Goal: Use online tool/utility: Utilize a website feature to perform a specific function

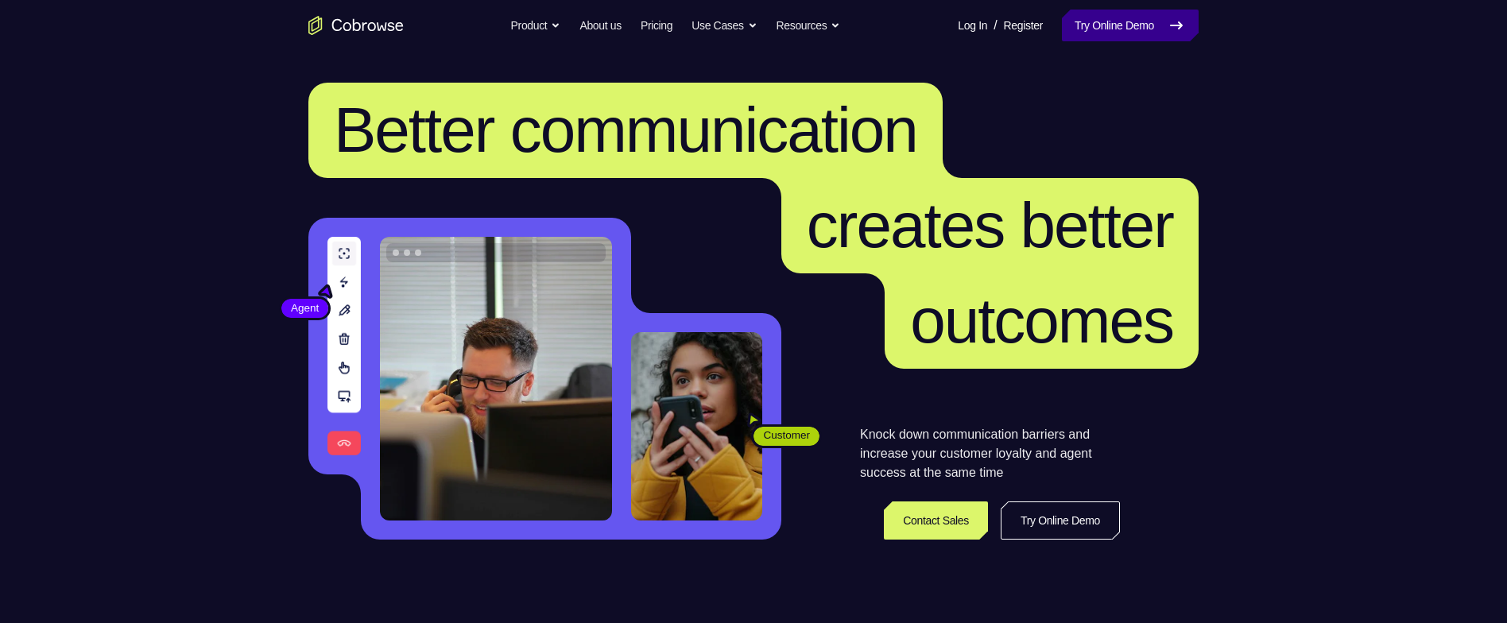
click at [1132, 23] on link "Try Online Demo" at bounding box center [1130, 26] width 137 height 32
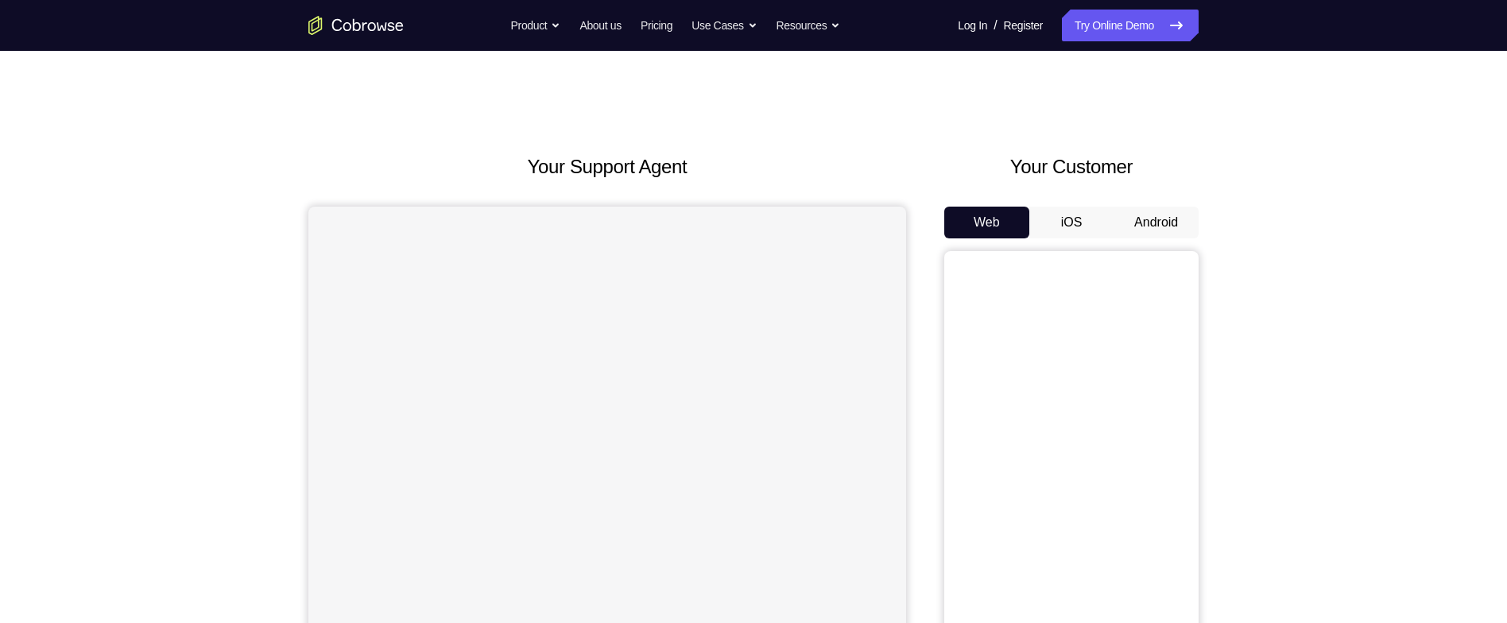
click at [1175, 219] on button "Android" at bounding box center [1155, 223] width 85 height 32
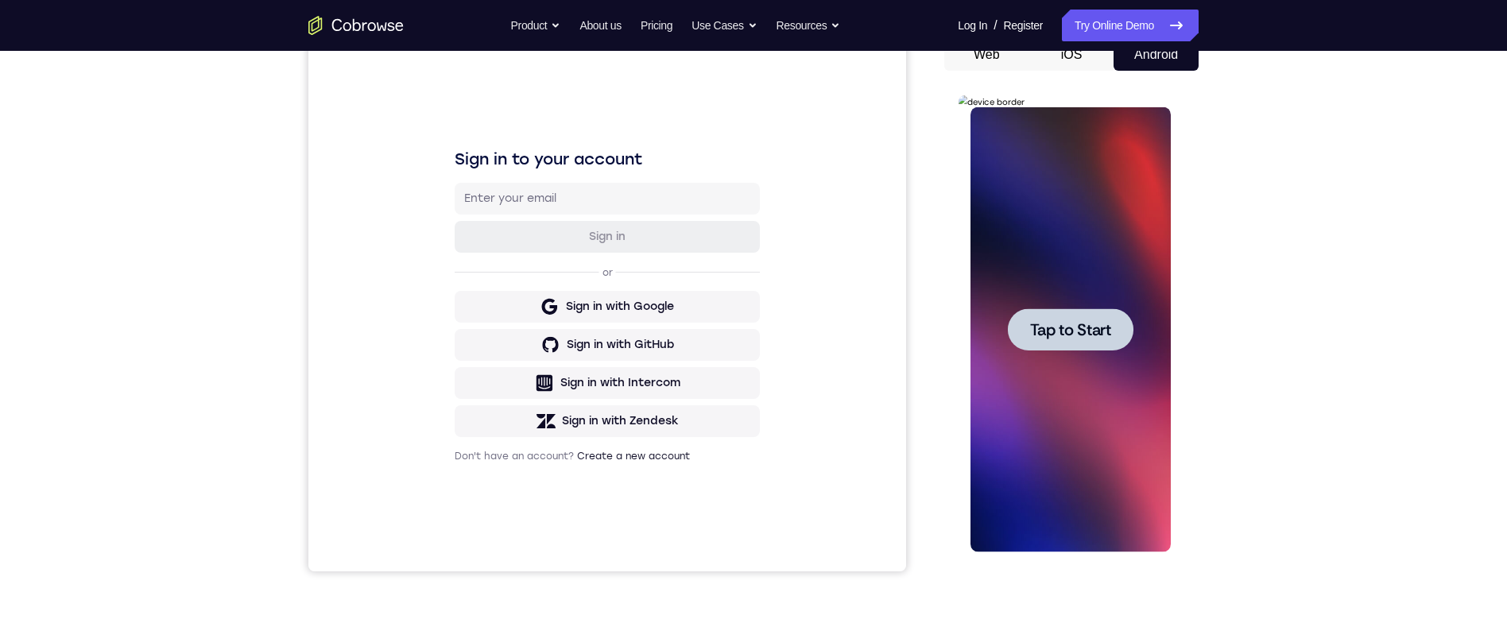
click at [1083, 335] on span "Tap to Start" at bounding box center [1069, 330] width 81 height 16
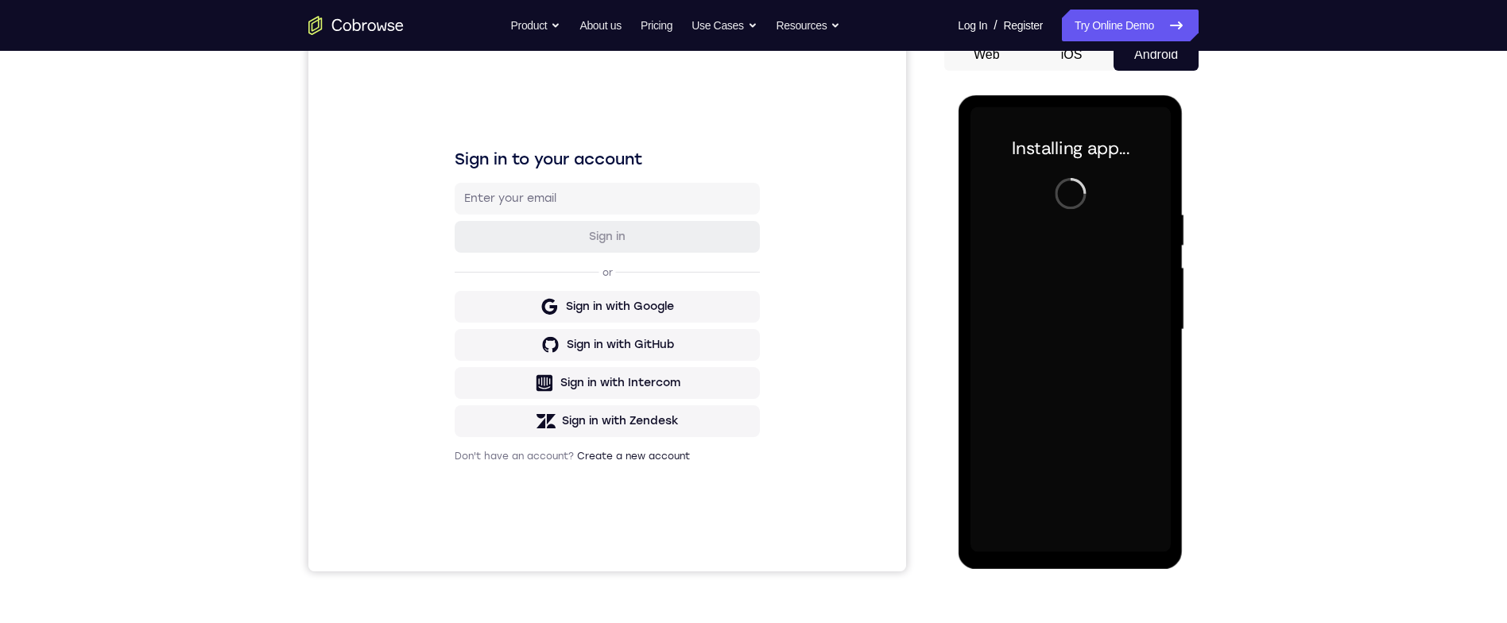
scroll to position [168, 0]
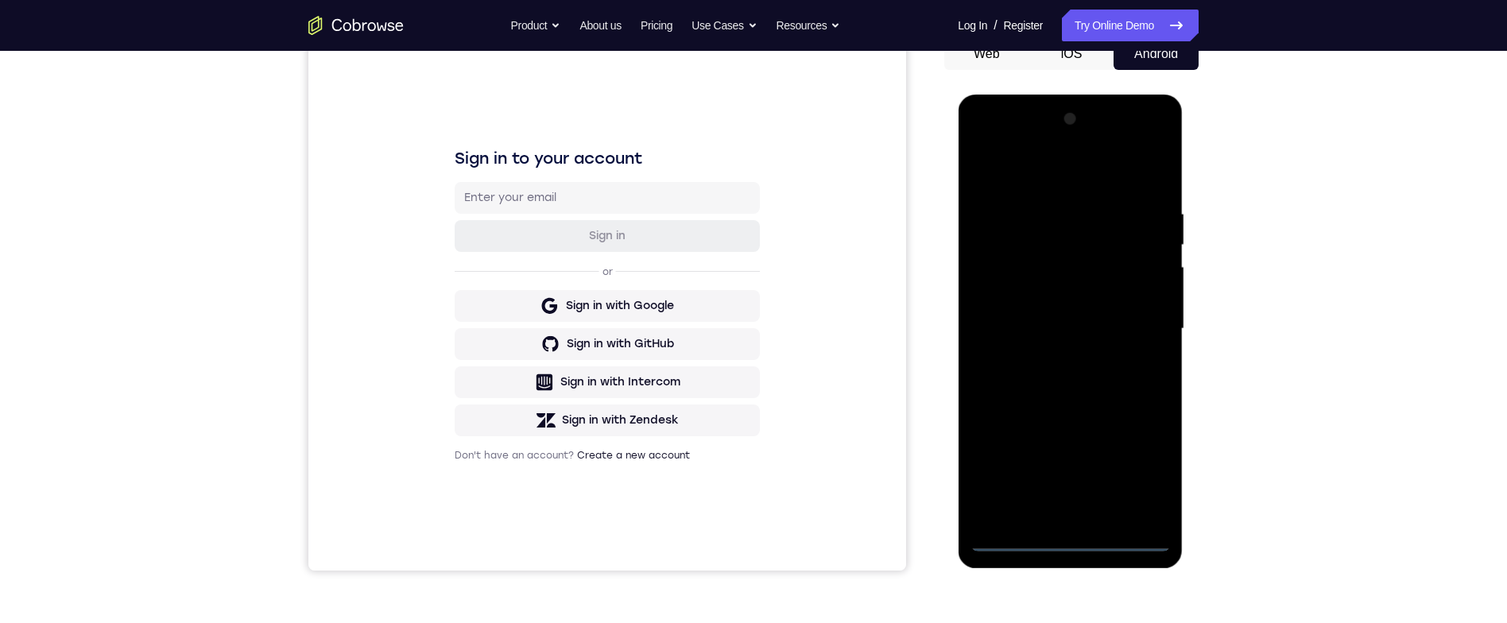
click at [1082, 533] on div at bounding box center [1069, 328] width 200 height 445
click at [1080, 532] on div at bounding box center [1069, 328] width 200 height 445
click at [1077, 535] on div at bounding box center [1069, 328] width 200 height 445
click at [1147, 470] on div at bounding box center [1069, 328] width 200 height 445
click at [1108, 164] on div at bounding box center [1069, 328] width 200 height 445
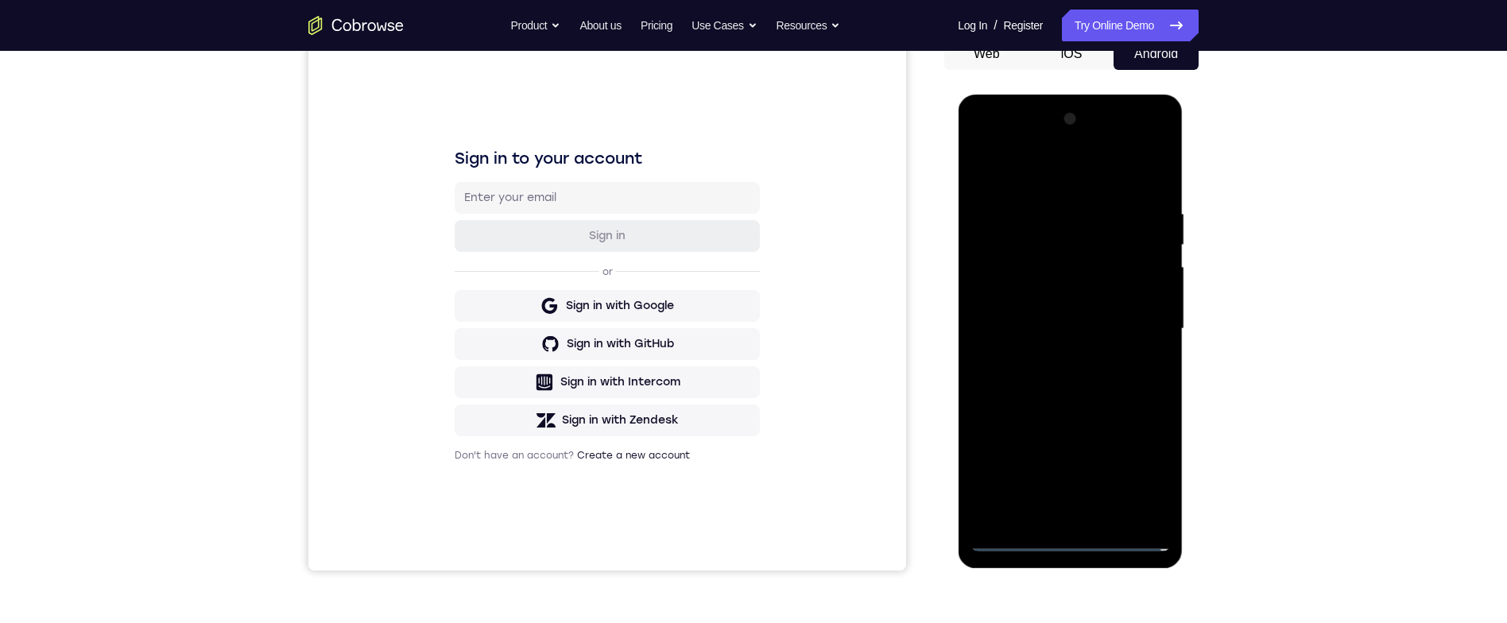
click at [1103, 183] on div at bounding box center [1069, 328] width 200 height 445
click at [1099, 180] on div at bounding box center [1069, 328] width 200 height 445
click at [1143, 322] on div at bounding box center [1069, 328] width 200 height 445
click at [1059, 357] on div at bounding box center [1069, 328] width 200 height 445
click at [1103, 314] on div at bounding box center [1069, 328] width 200 height 445
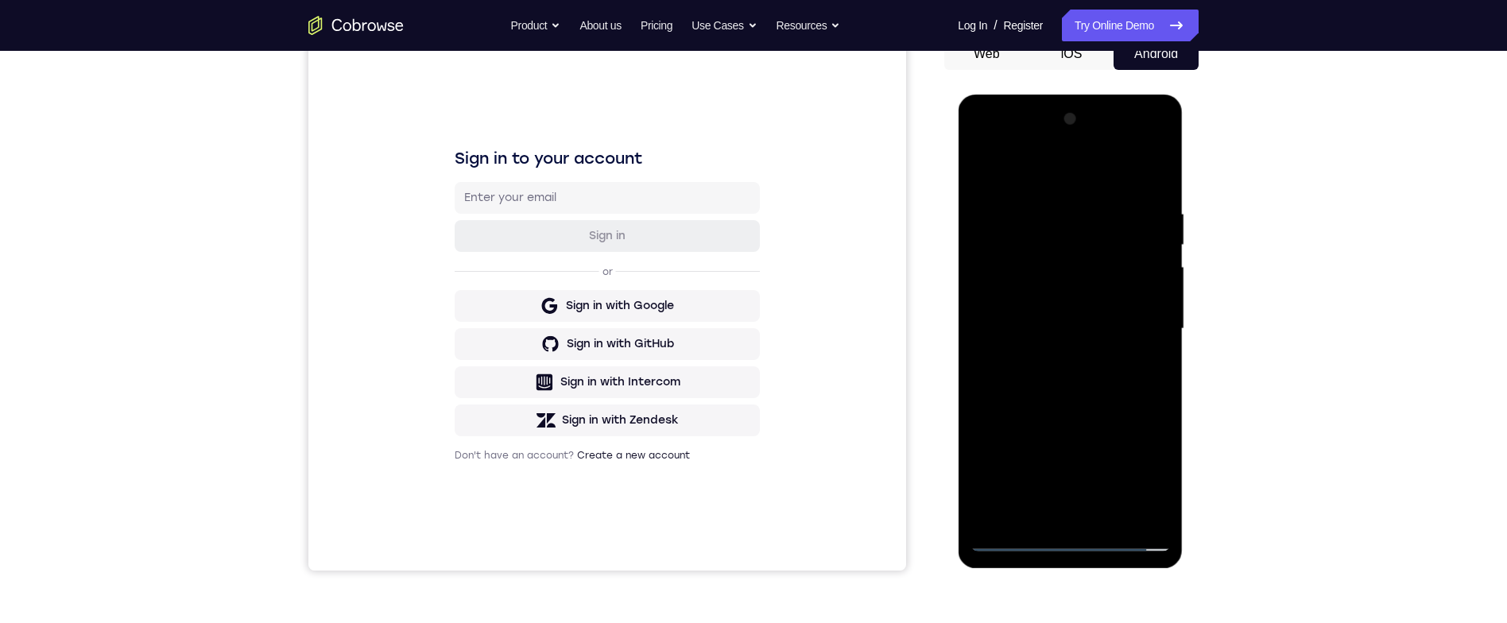
click at [1114, 303] on div at bounding box center [1069, 328] width 200 height 445
click at [1136, 339] on div at bounding box center [1069, 328] width 200 height 445
click at [1136, 382] on div at bounding box center [1069, 328] width 200 height 445
click at [1128, 367] on div at bounding box center [1069, 328] width 200 height 445
click at [1155, 192] on div at bounding box center [1069, 328] width 200 height 445
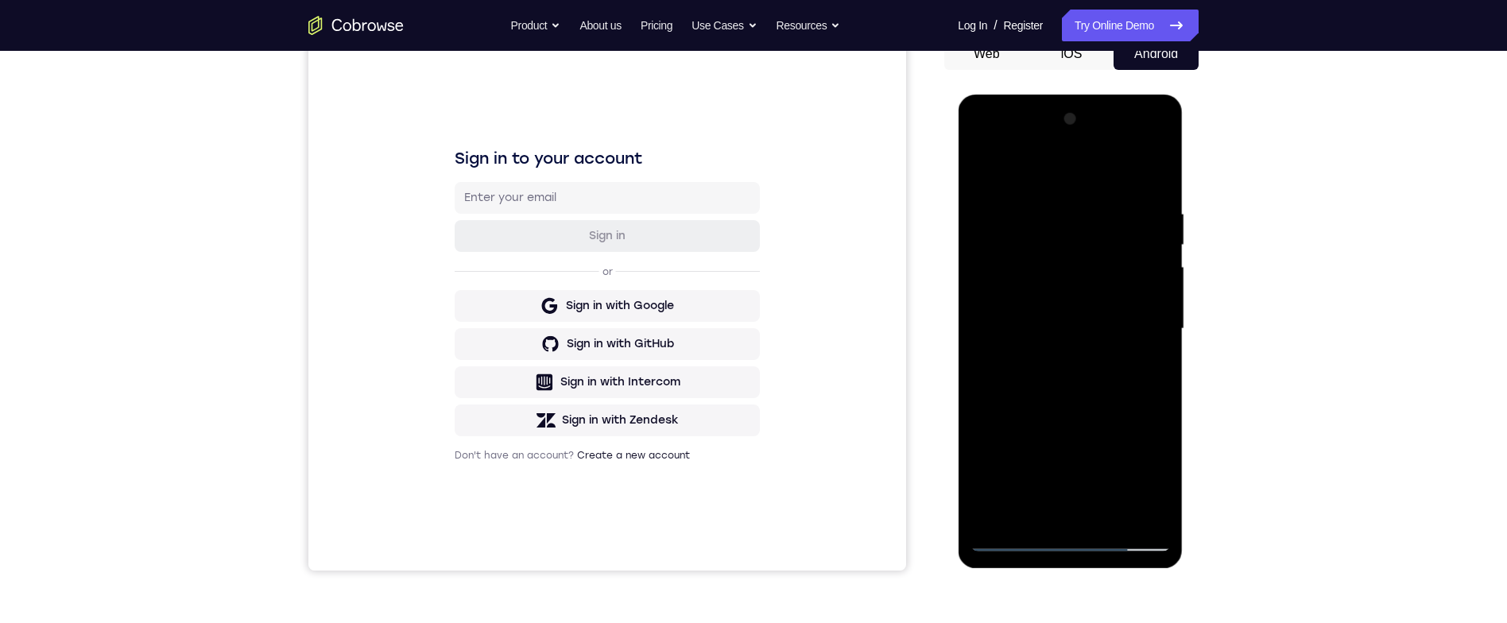
click at [1164, 392] on div at bounding box center [1069, 328] width 200 height 445
click at [1167, 397] on div at bounding box center [1069, 328] width 200 height 445
click at [1165, 399] on div at bounding box center [1069, 328] width 200 height 445
click at [1168, 400] on div at bounding box center [1069, 328] width 200 height 445
click at [1164, 403] on div at bounding box center [1069, 328] width 200 height 445
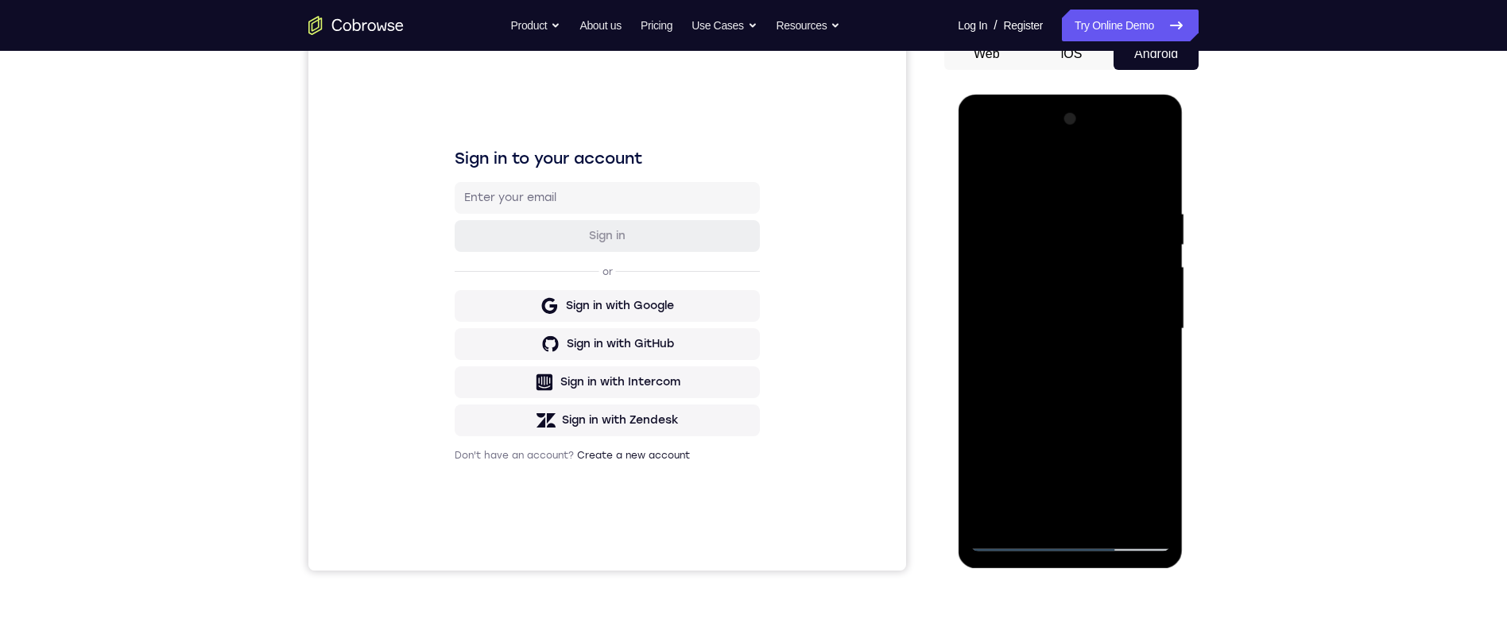
click at [1165, 399] on div at bounding box center [1069, 328] width 200 height 445
click at [1163, 396] on div at bounding box center [1069, 328] width 200 height 445
click at [1159, 393] on div at bounding box center [1069, 328] width 200 height 445
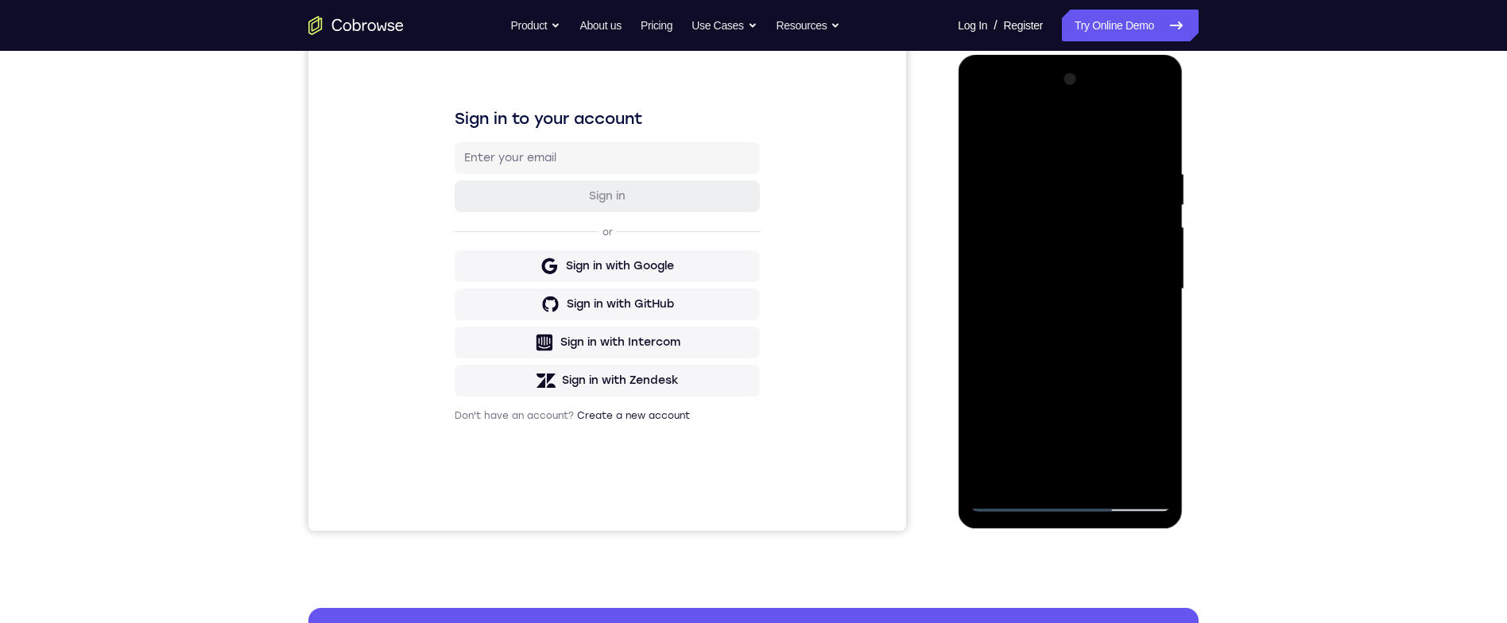
scroll to position [182, 0]
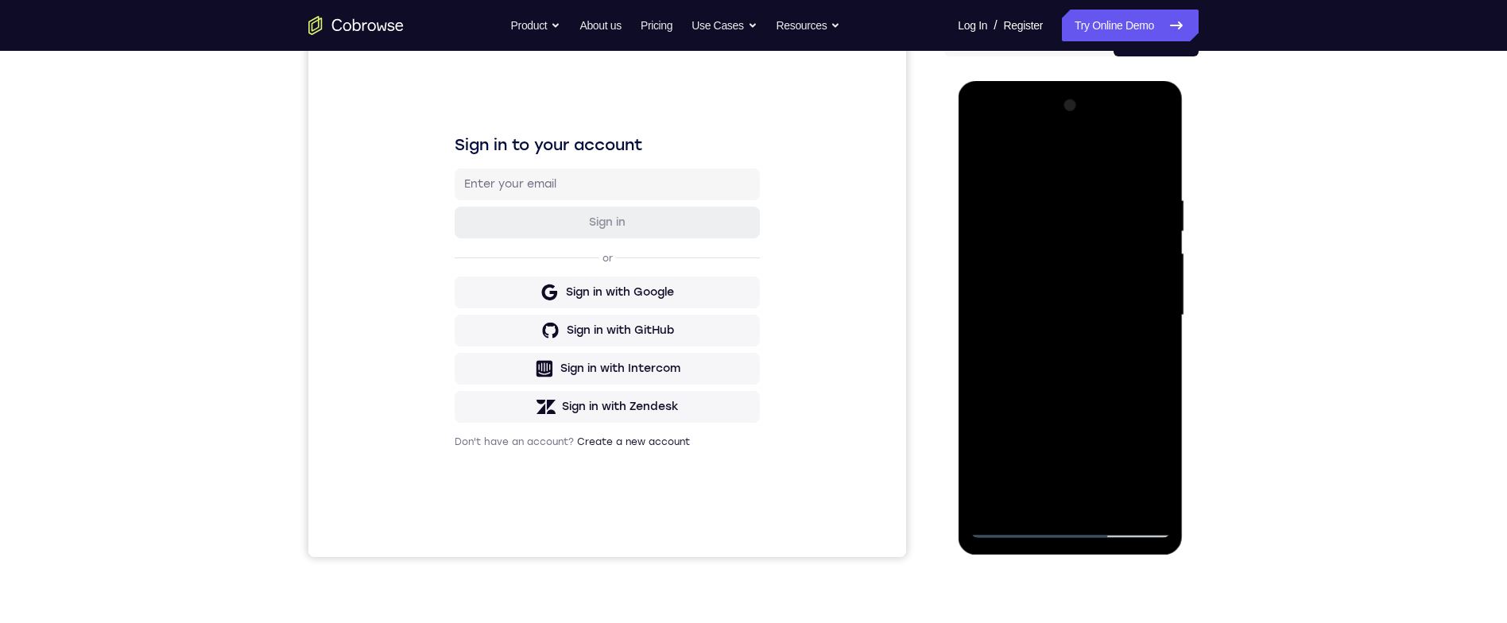
click at [1164, 277] on div at bounding box center [1069, 315] width 200 height 445
click at [1167, 276] on div at bounding box center [1069, 315] width 200 height 445
click at [1163, 283] on div at bounding box center [1069, 315] width 200 height 445
click at [1162, 284] on div at bounding box center [1069, 315] width 200 height 445
click at [1156, 284] on div at bounding box center [1069, 315] width 200 height 445
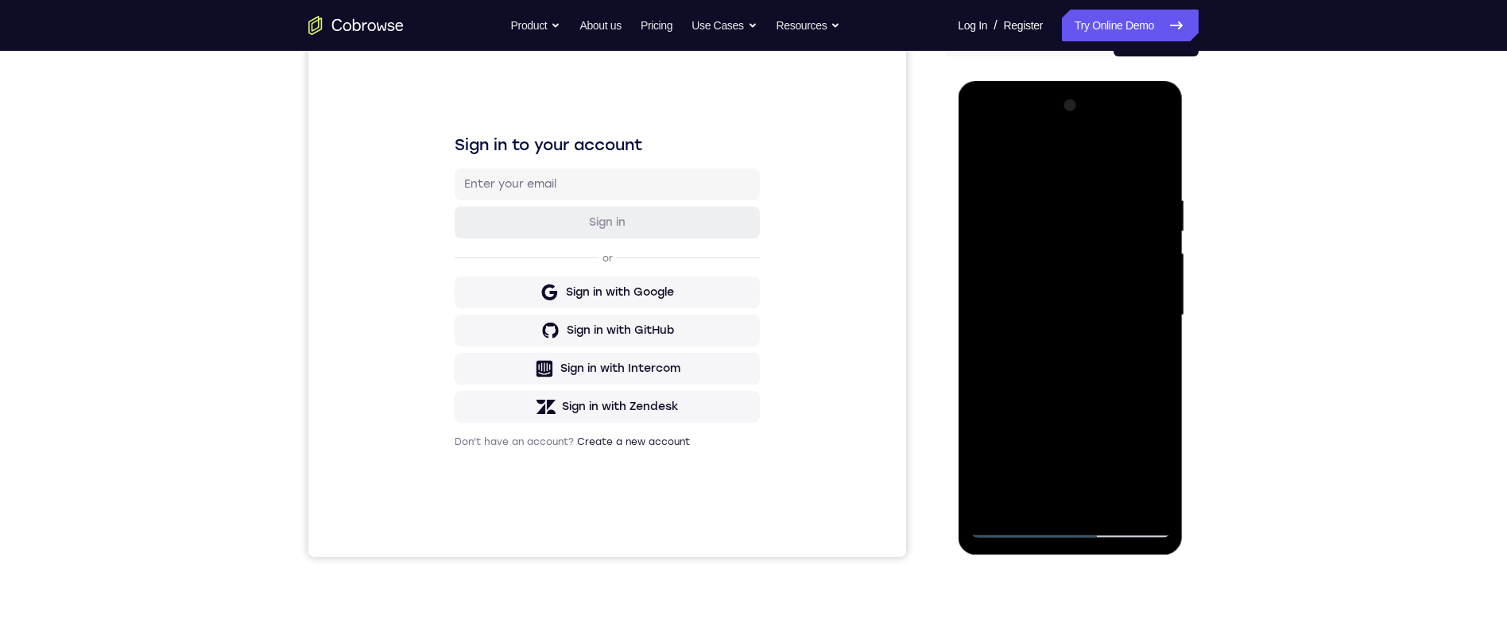
click at [1159, 284] on div at bounding box center [1069, 315] width 200 height 445
click at [1157, 281] on div at bounding box center [1069, 315] width 200 height 445
click at [1163, 280] on div at bounding box center [1069, 315] width 200 height 445
click at [1161, 277] on div at bounding box center [1069, 315] width 200 height 445
click at [1156, 281] on div at bounding box center [1069, 315] width 200 height 445
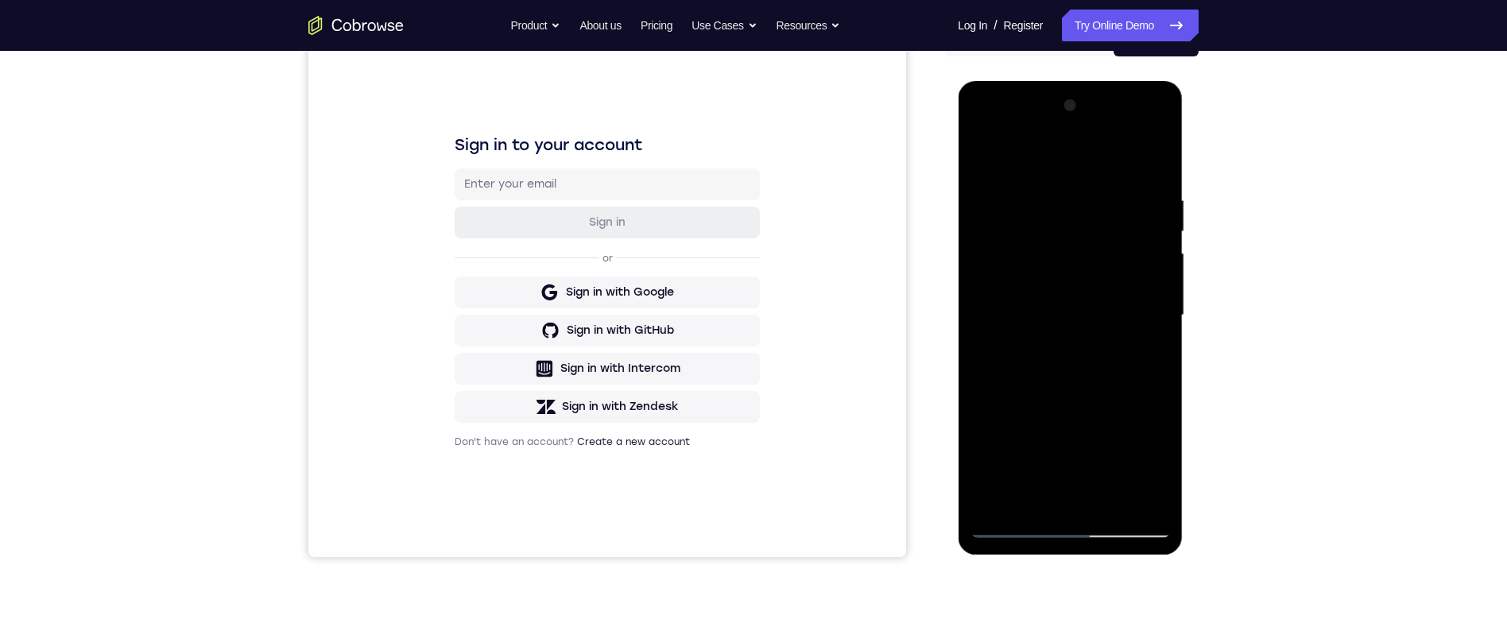
click at [1163, 281] on div at bounding box center [1069, 315] width 200 height 445
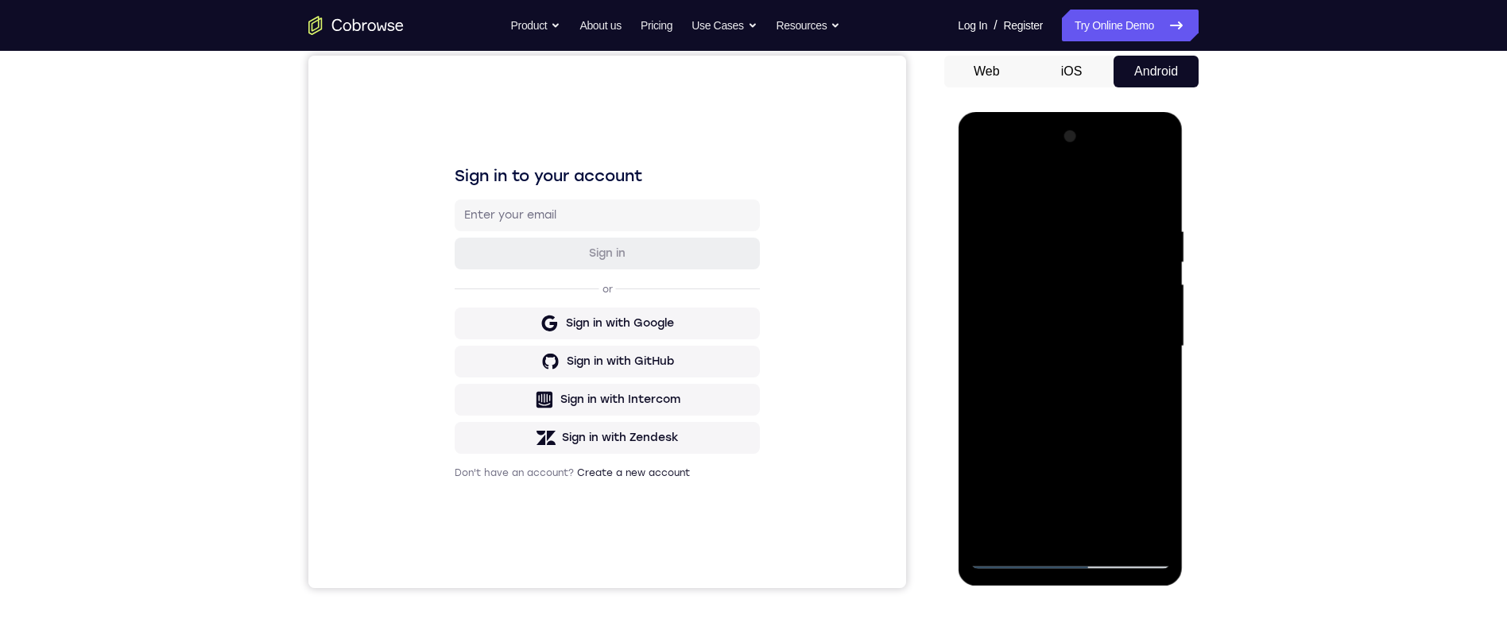
scroll to position [154, 0]
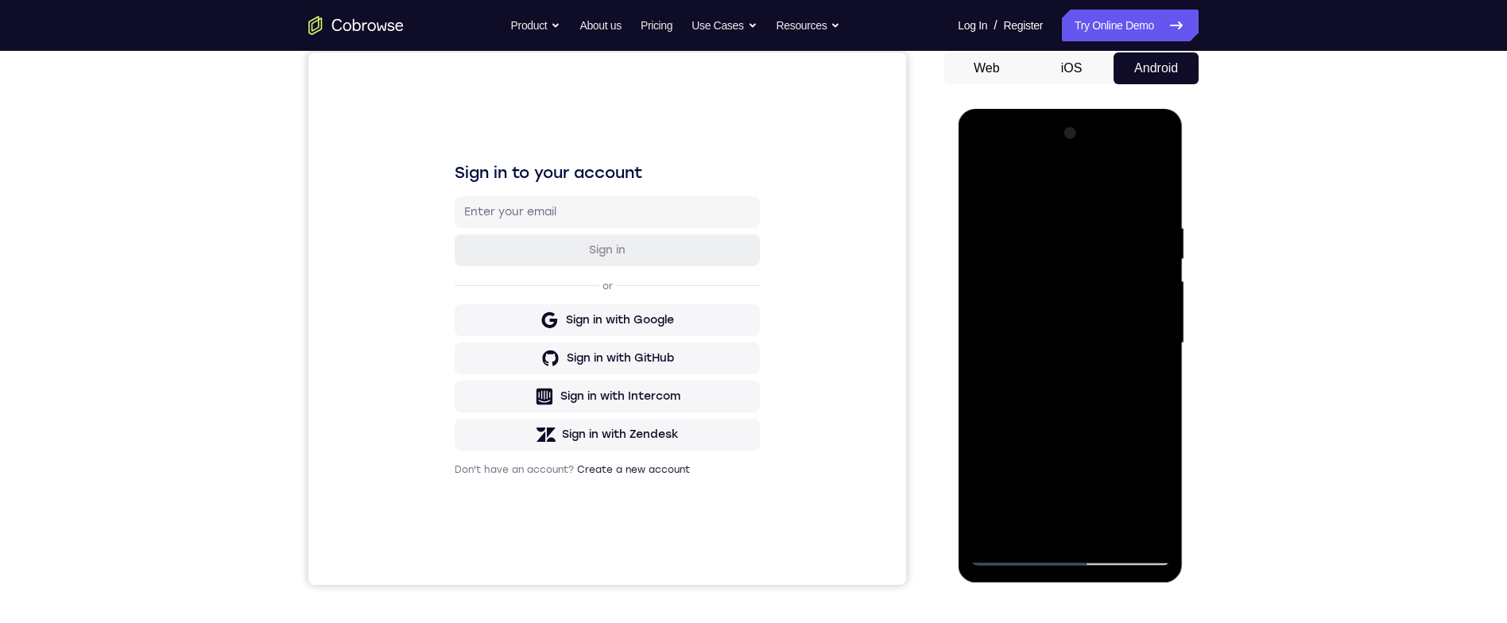
click at [1116, 531] on div at bounding box center [1069, 343] width 200 height 445
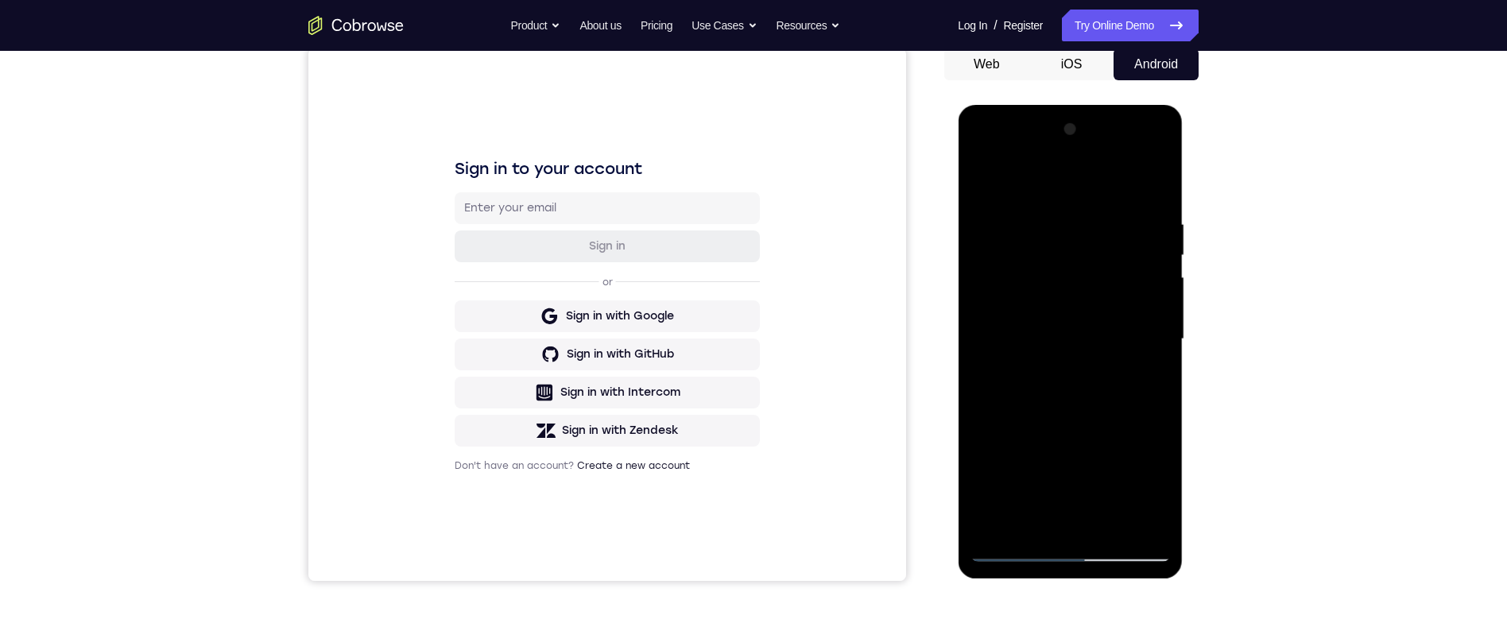
click at [1120, 420] on div at bounding box center [1069, 339] width 200 height 445
click at [1134, 313] on div at bounding box center [1069, 339] width 200 height 445
click at [1035, 513] on div at bounding box center [1069, 339] width 200 height 445
click at [1109, 424] on div at bounding box center [1069, 339] width 200 height 445
click at [1113, 422] on div at bounding box center [1069, 339] width 200 height 445
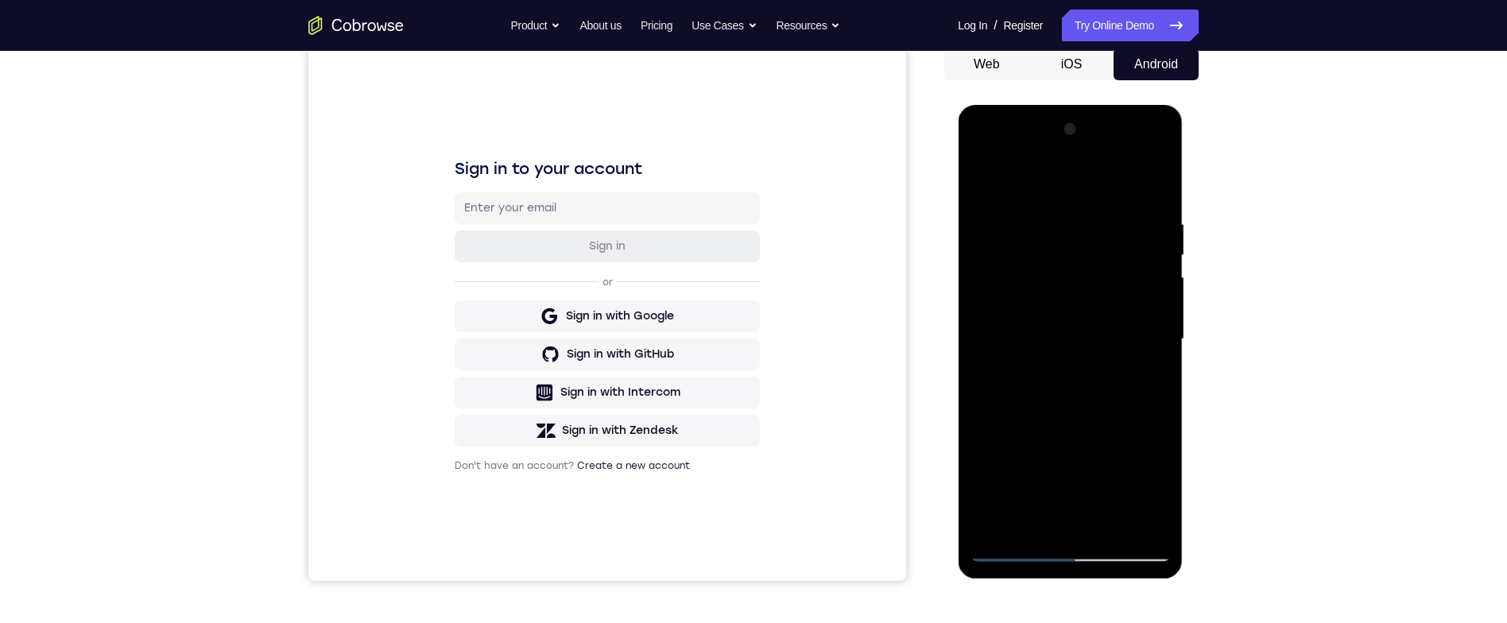
click at [1113, 424] on div at bounding box center [1069, 339] width 200 height 445
click at [1110, 424] on div at bounding box center [1069, 339] width 200 height 445
click at [1148, 362] on div at bounding box center [1069, 339] width 200 height 445
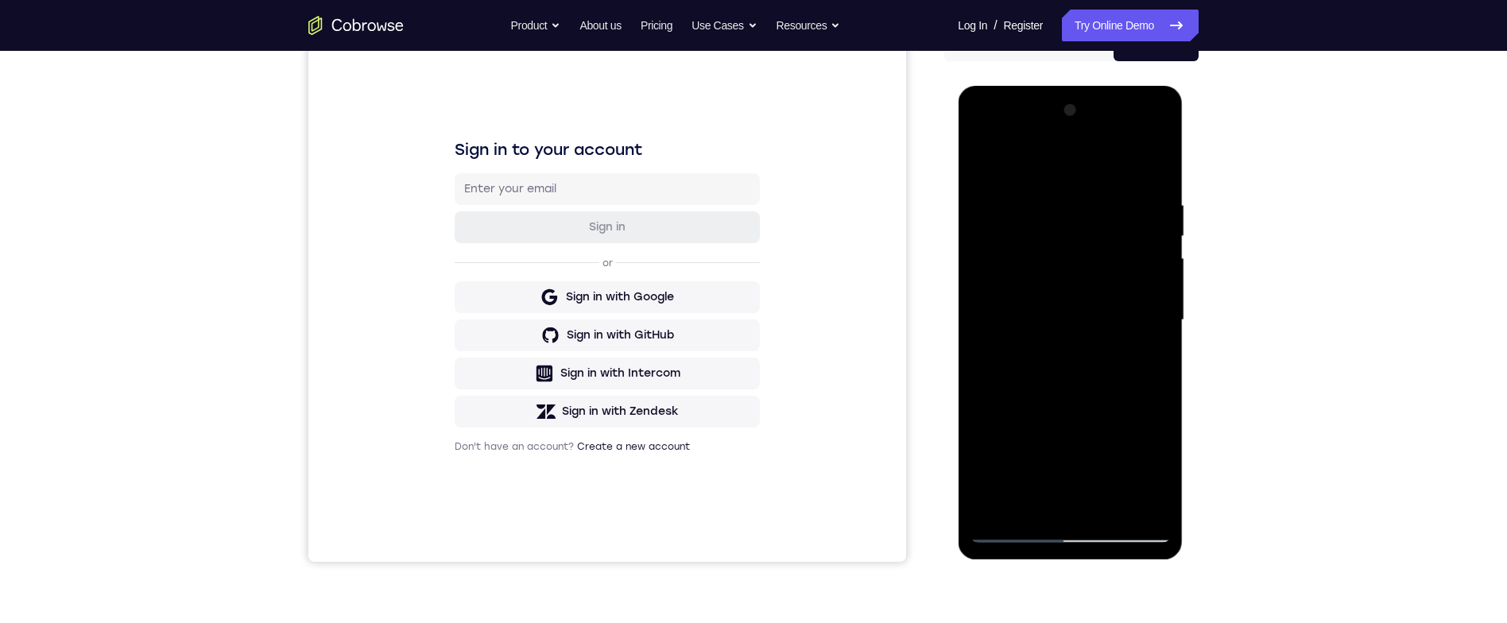
scroll to position [166, 0]
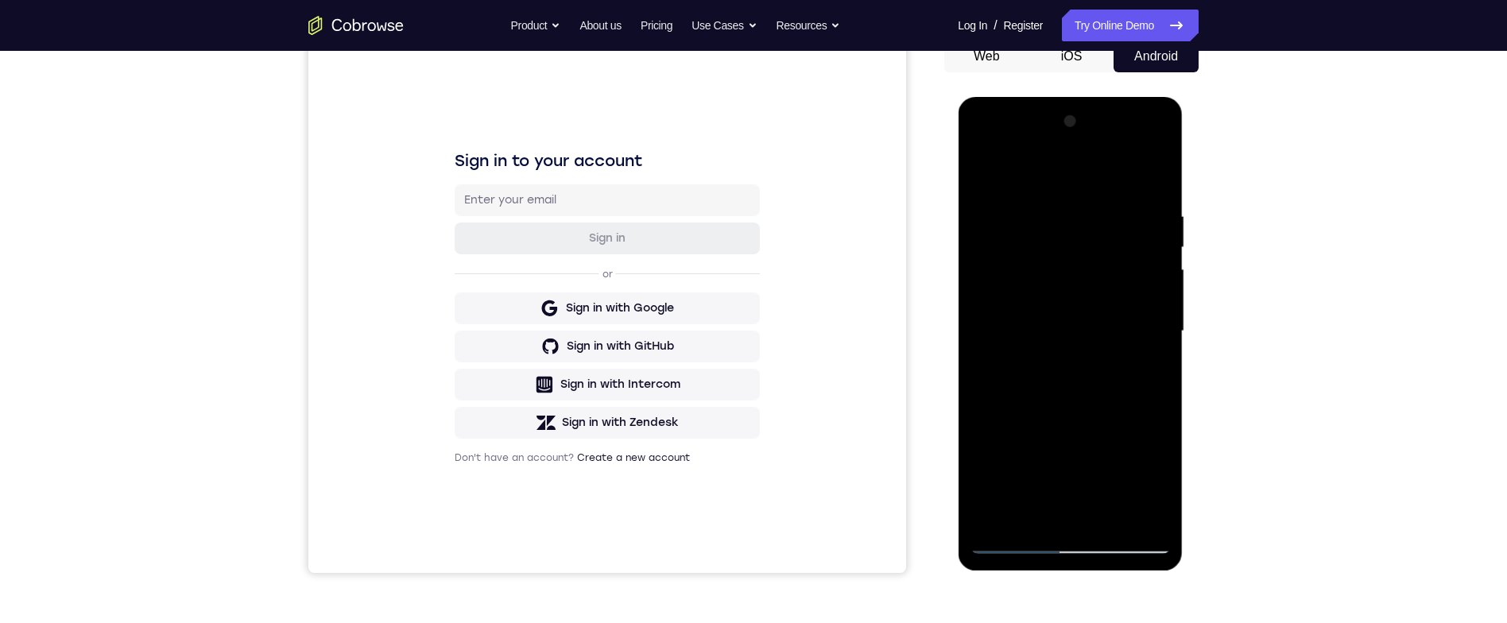
click at [1039, 507] on div at bounding box center [1069, 331] width 200 height 445
click at [1116, 447] on div at bounding box center [1069, 331] width 200 height 445
click at [1119, 447] on div at bounding box center [1069, 331] width 200 height 445
click at [1117, 447] on div at bounding box center [1069, 331] width 200 height 445
click at [1148, 357] on div at bounding box center [1069, 331] width 200 height 445
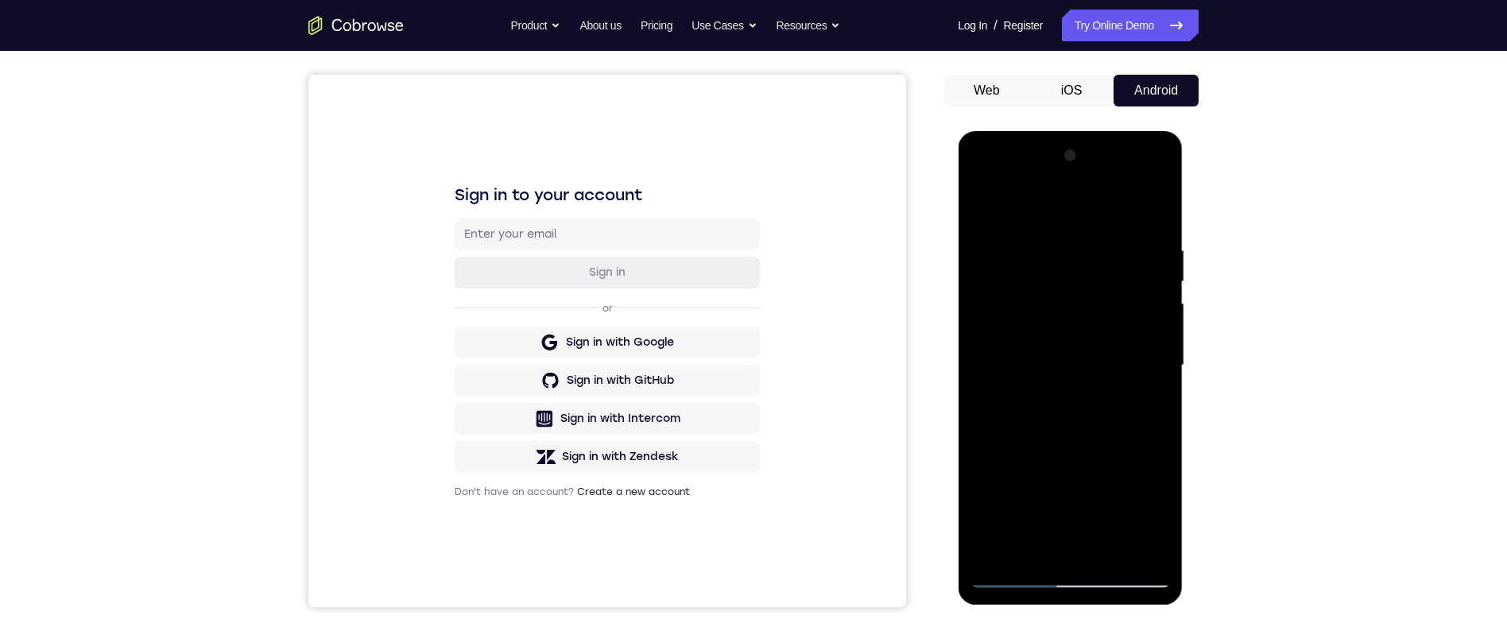
scroll to position [133, 0]
click at [989, 210] on div at bounding box center [1069, 364] width 200 height 445
click at [982, 207] on div at bounding box center [1069, 364] width 200 height 445
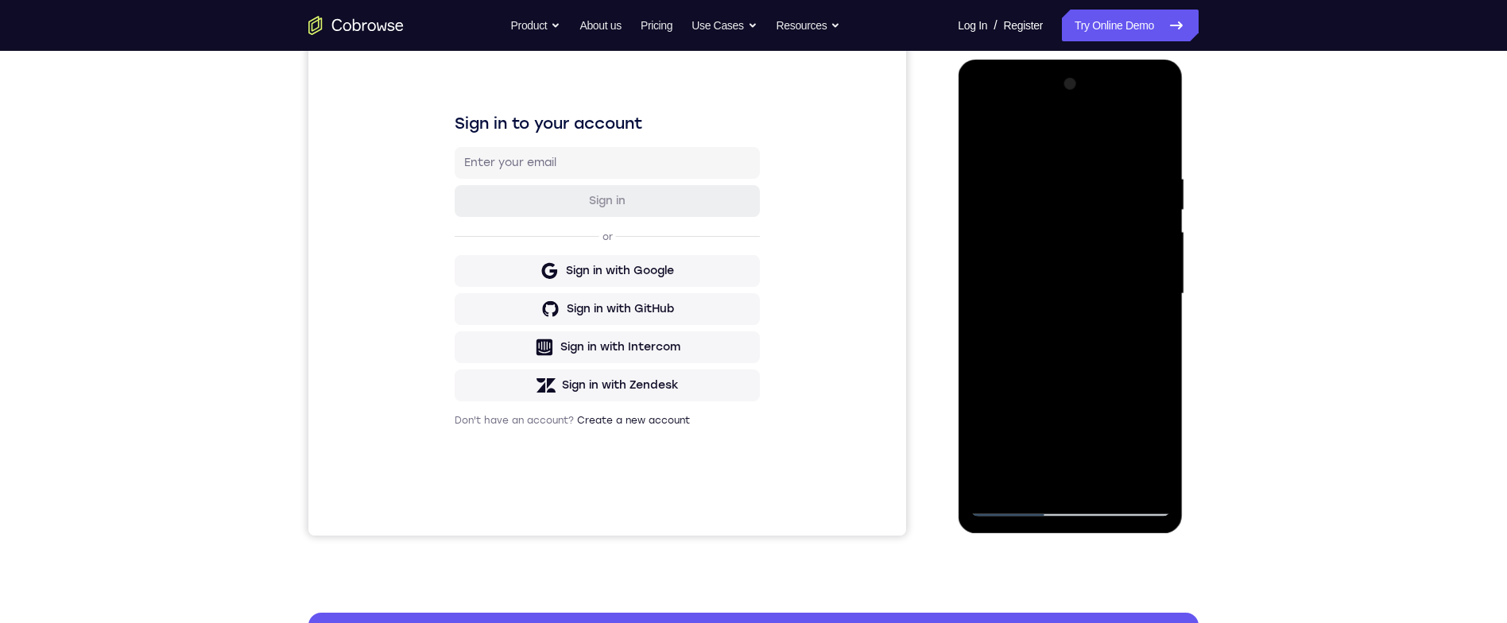
click at [1004, 480] on div at bounding box center [1069, 294] width 200 height 445
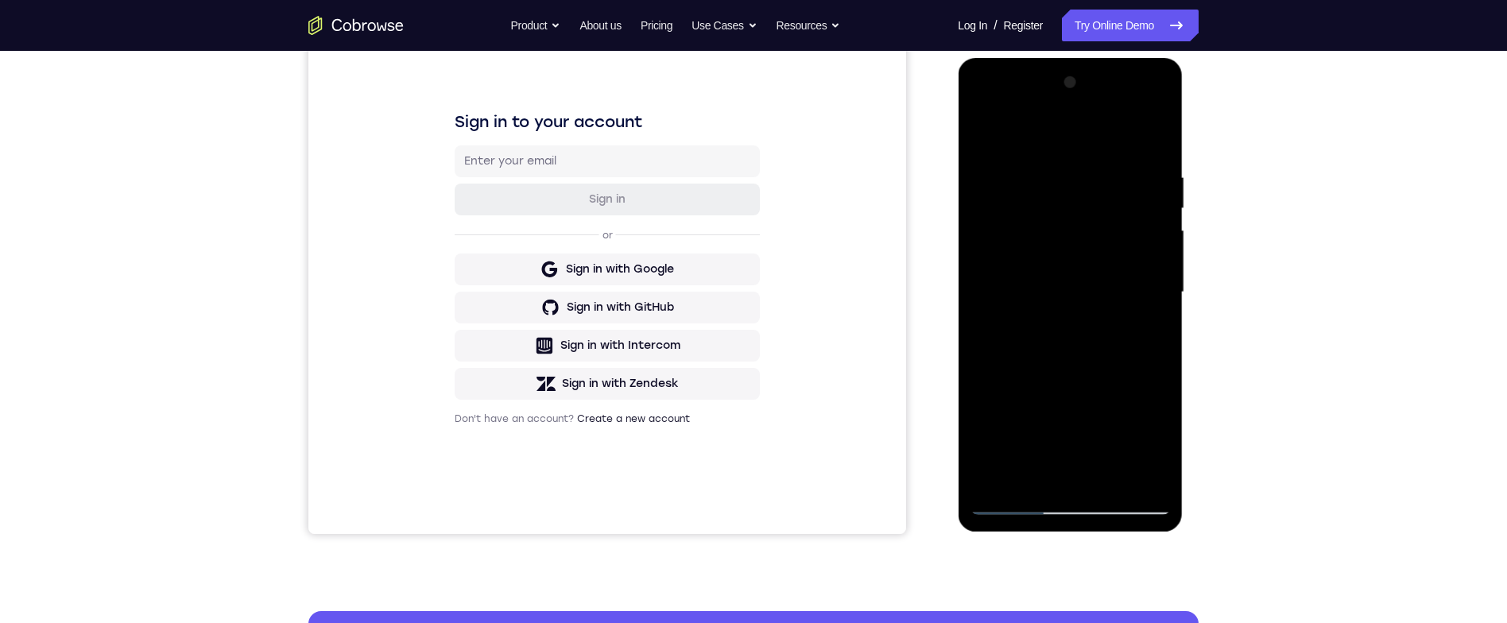
scroll to position [135, 0]
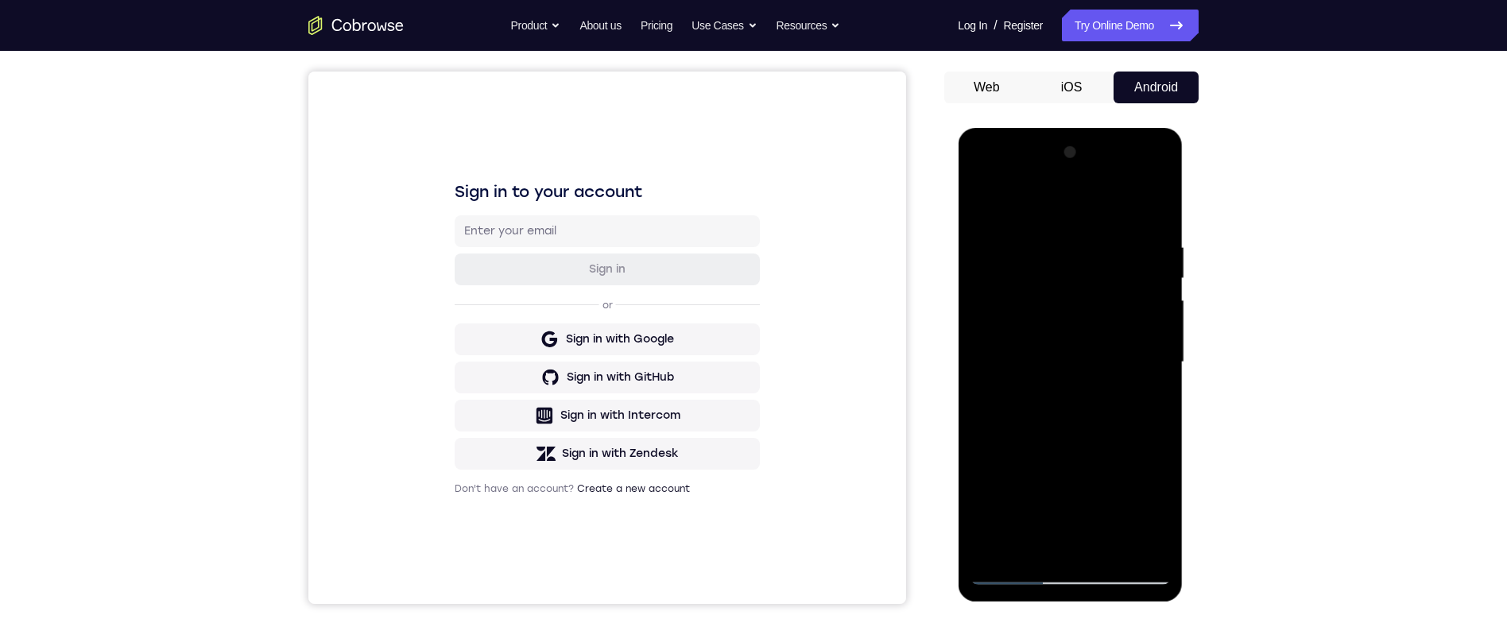
click at [1068, 233] on div at bounding box center [1069, 362] width 200 height 445
click at [1159, 328] on div at bounding box center [1069, 362] width 200 height 445
click at [1148, 344] on div at bounding box center [1069, 362] width 200 height 445
click at [1156, 337] on div at bounding box center [1069, 362] width 200 height 445
click at [1157, 346] on div at bounding box center [1069, 362] width 200 height 445
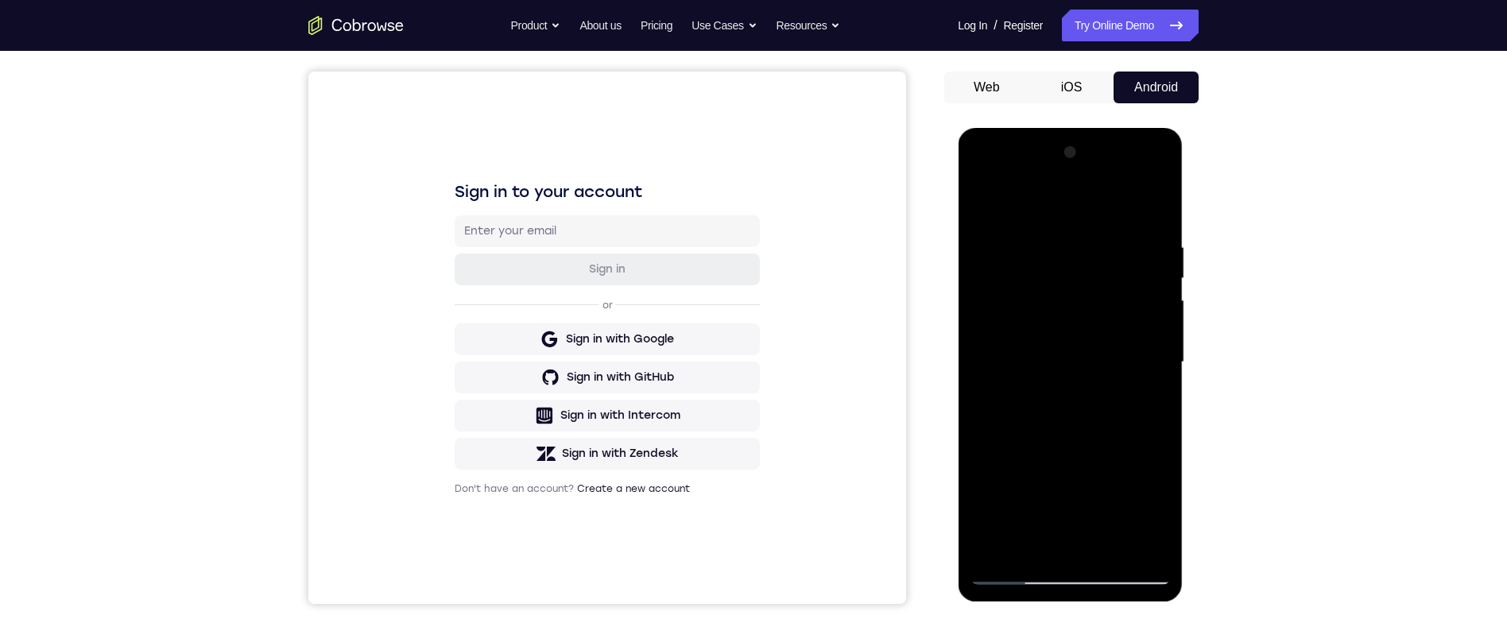
click at [1150, 361] on div at bounding box center [1069, 362] width 200 height 445
click at [1159, 357] on div at bounding box center [1069, 362] width 200 height 445
click at [1161, 358] on div at bounding box center [1069, 362] width 200 height 445
click at [1155, 359] on div at bounding box center [1069, 362] width 200 height 445
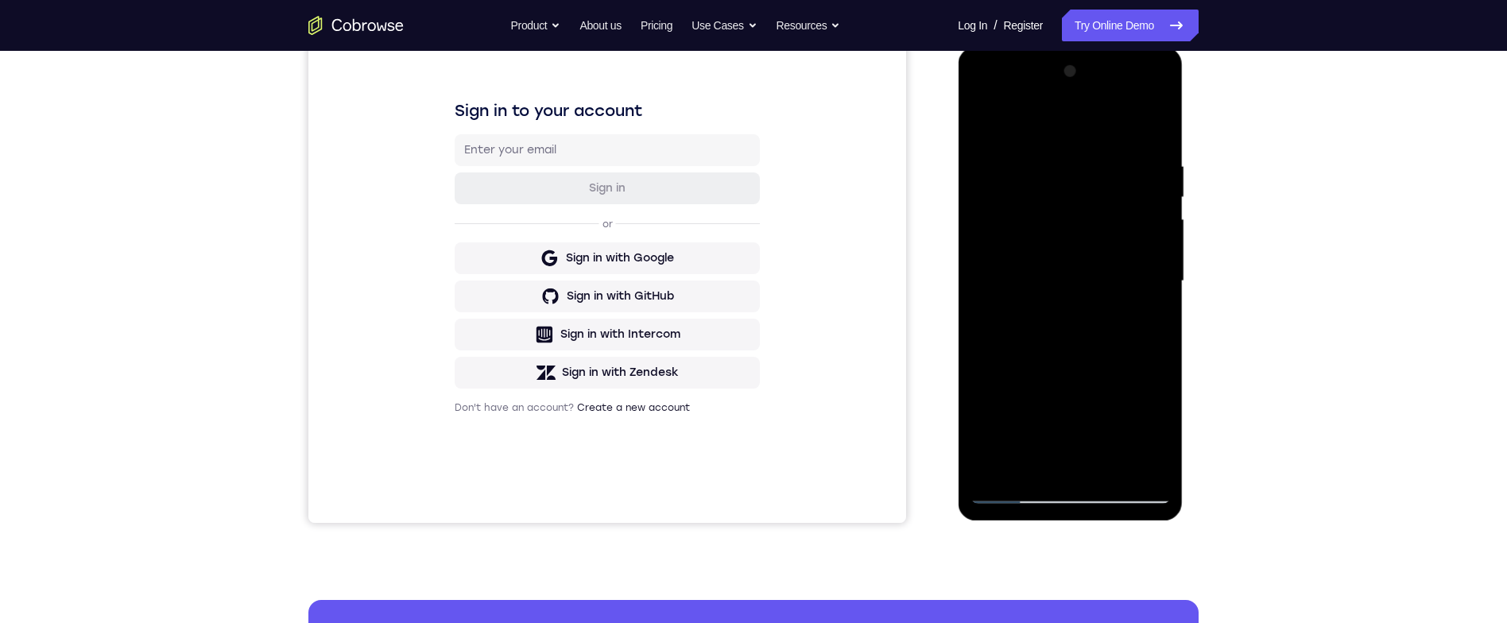
scroll to position [163, 0]
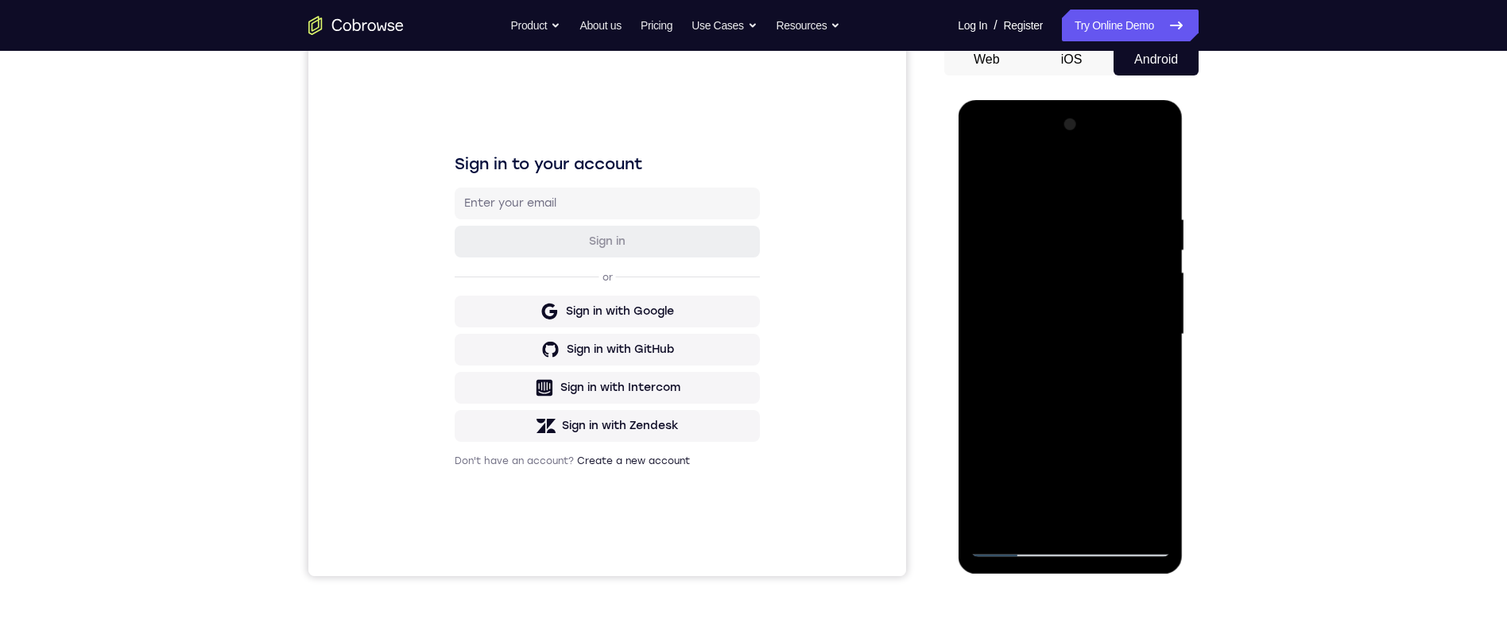
click at [1159, 172] on div at bounding box center [1069, 334] width 200 height 445
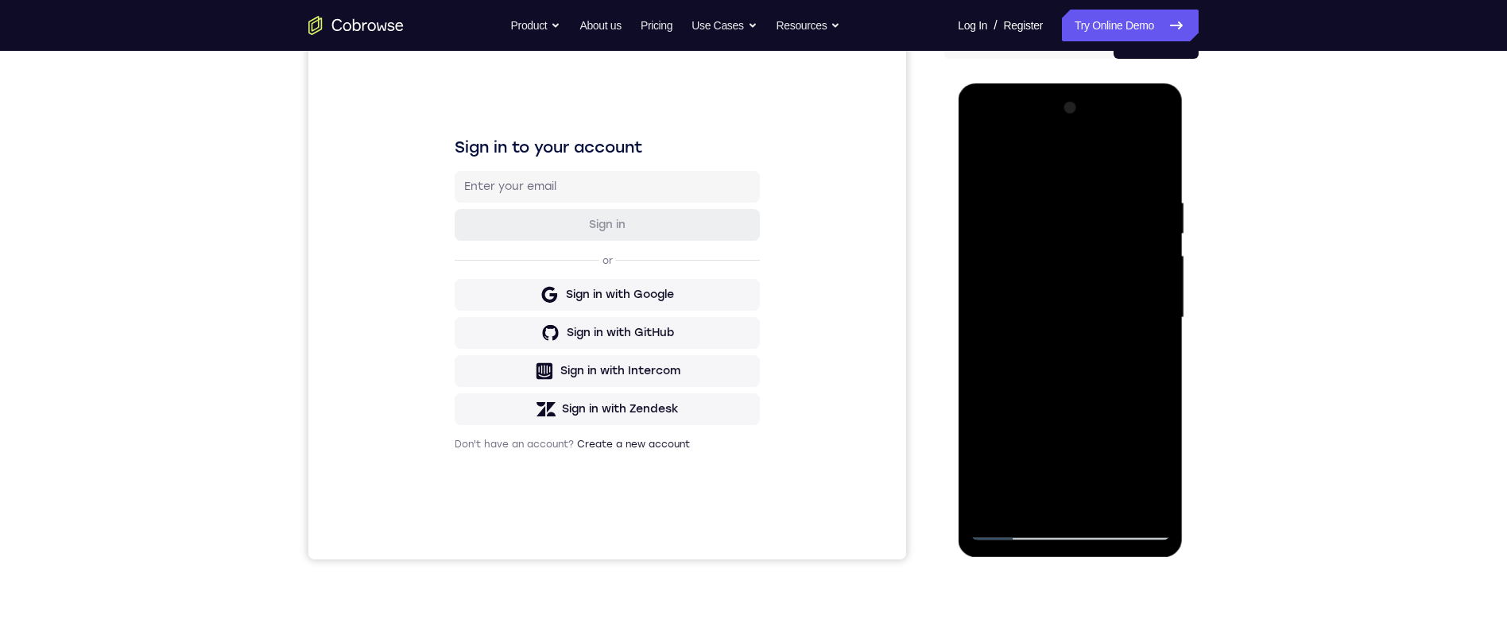
scroll to position [124, 0]
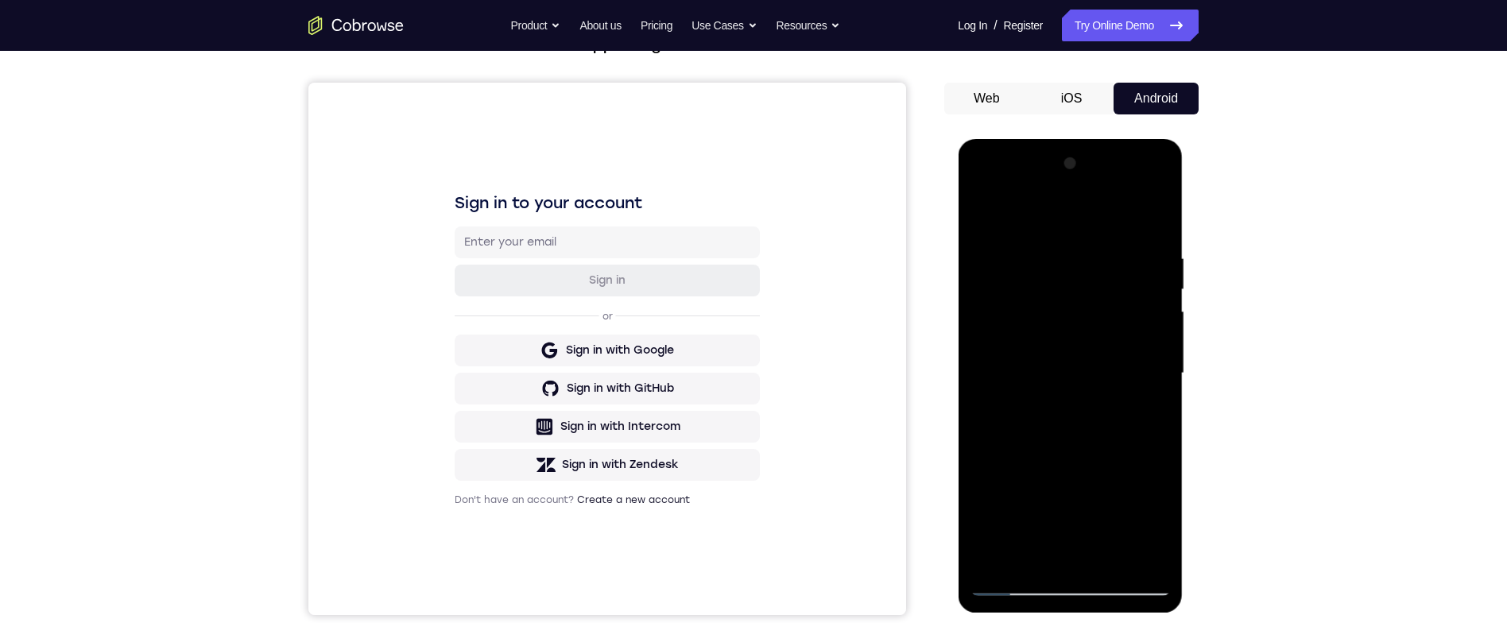
click at [1109, 247] on div at bounding box center [1069, 373] width 200 height 445
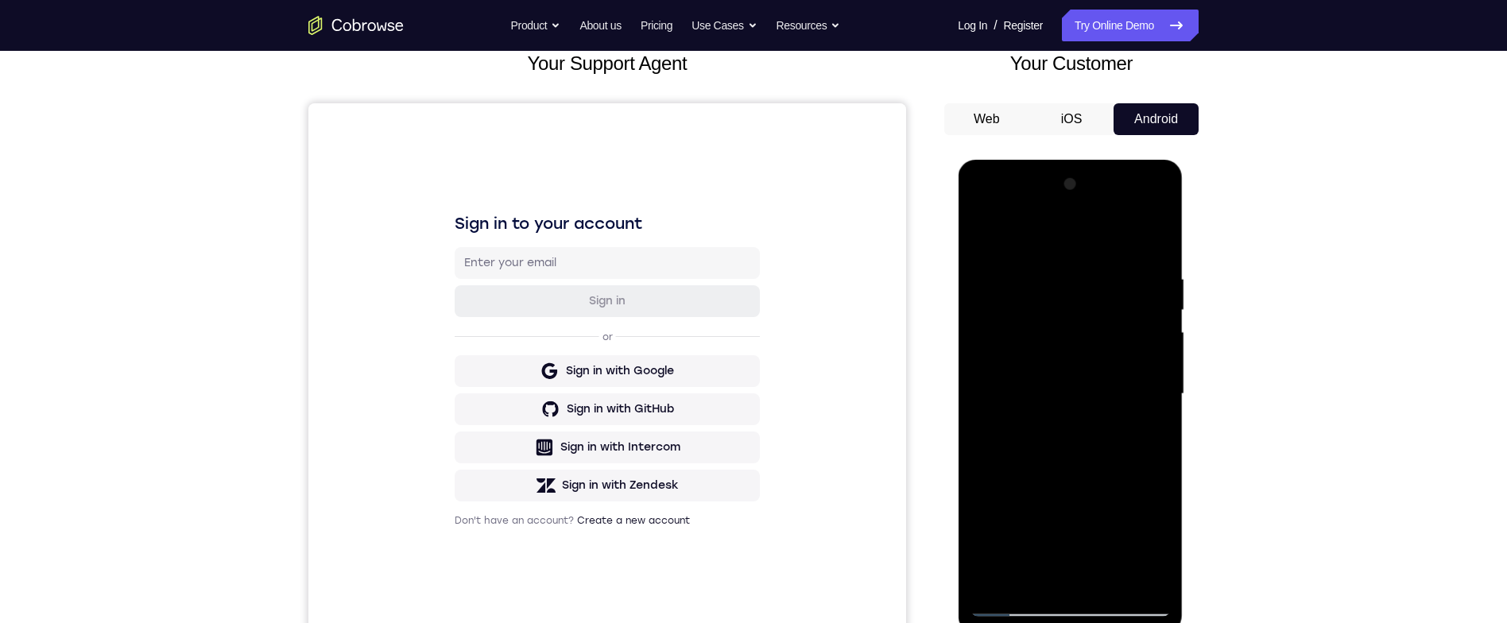
scroll to position [118, 0]
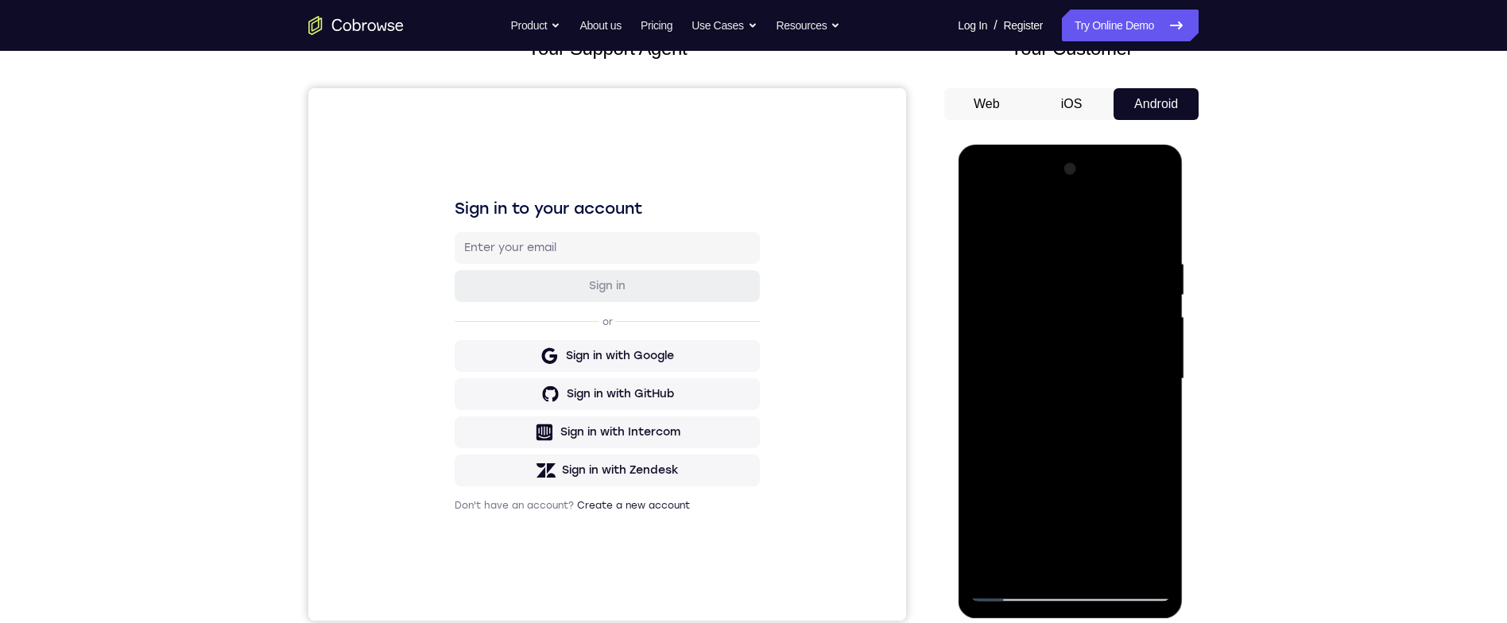
click at [1152, 226] on div at bounding box center [1069, 379] width 200 height 445
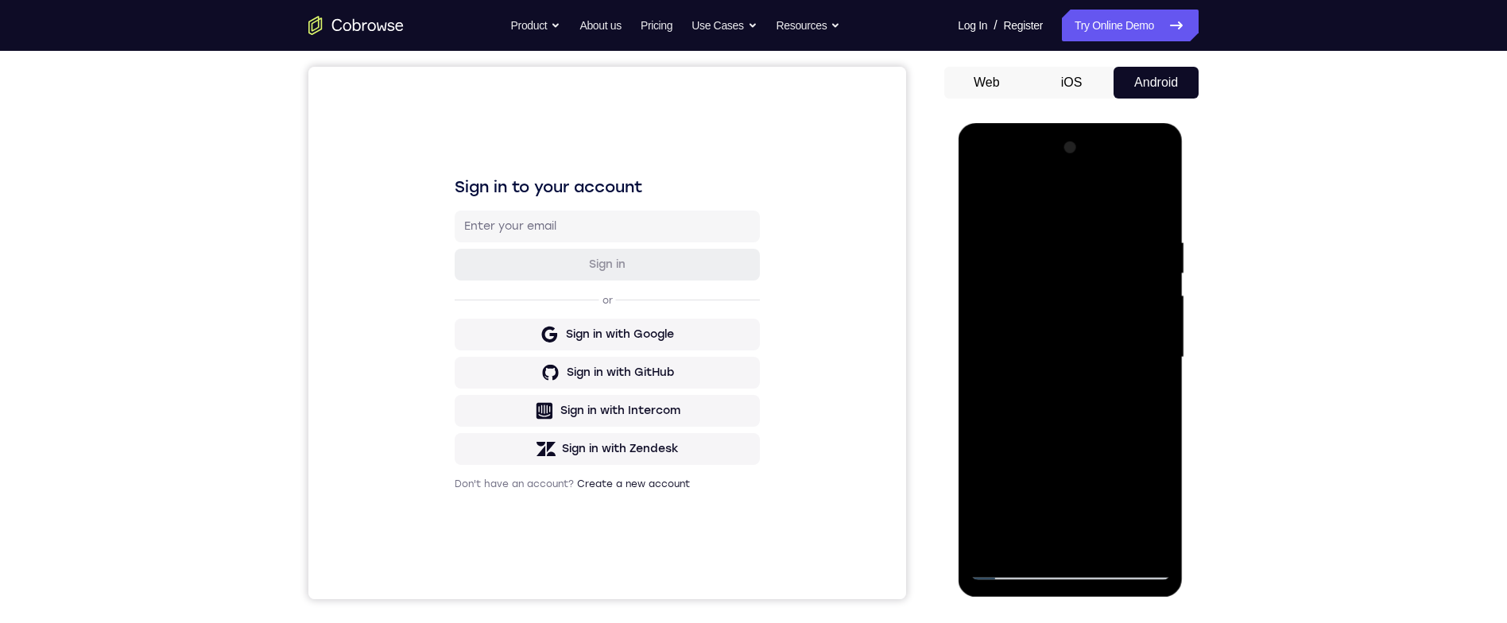
scroll to position [106, 0]
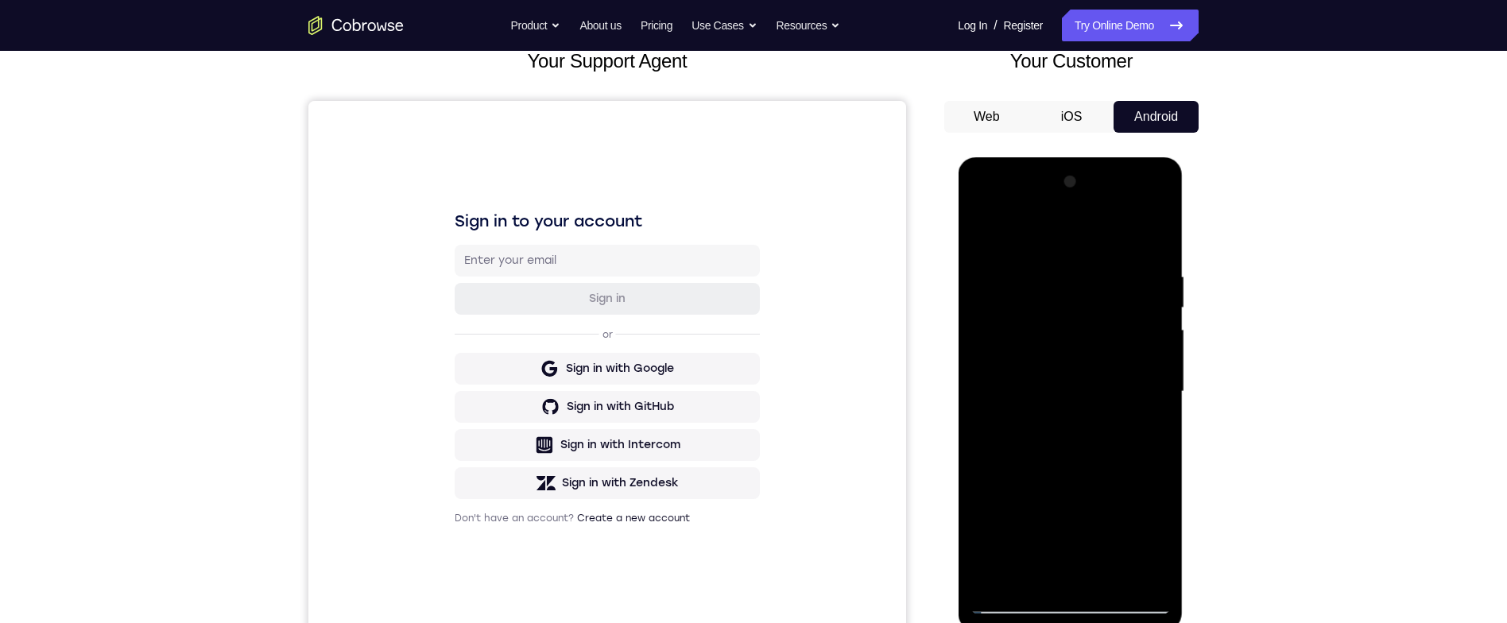
click at [1116, 567] on div at bounding box center [1069, 391] width 200 height 445
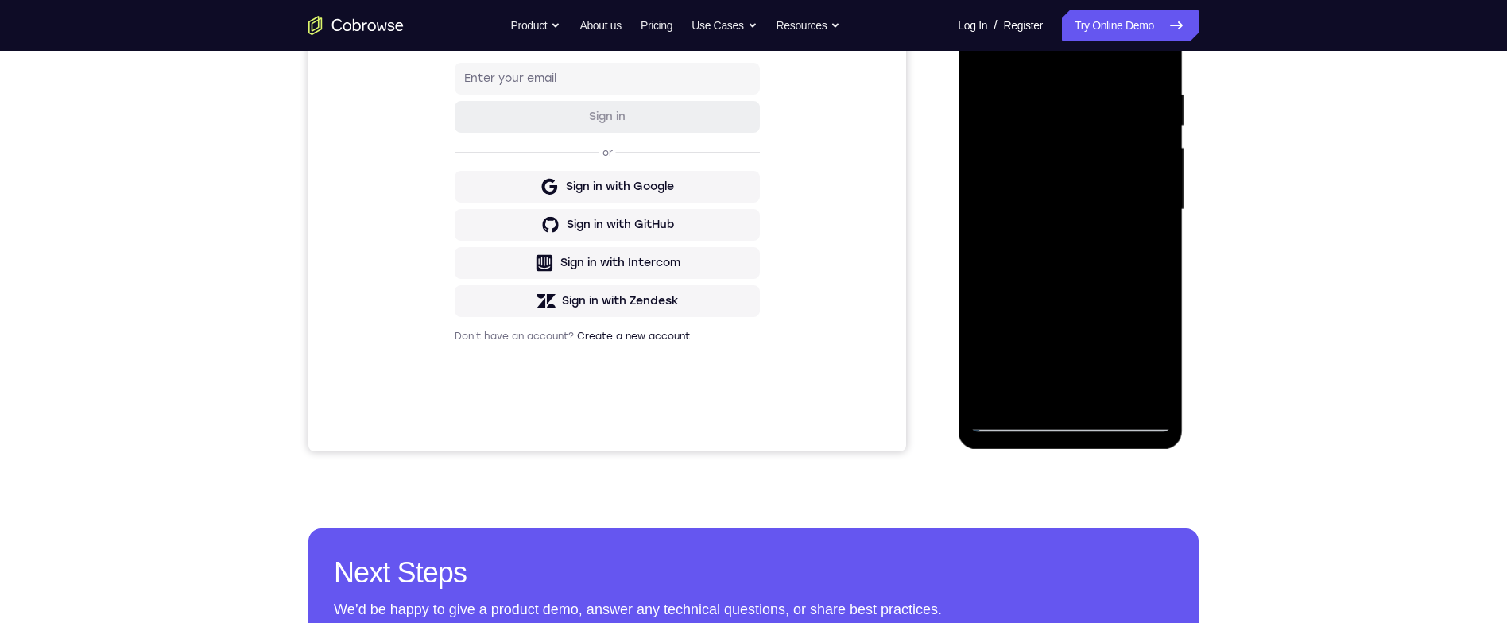
click at [1111, 388] on div at bounding box center [1069, 209] width 200 height 445
click at [1105, 386] on div at bounding box center [1069, 209] width 200 height 445
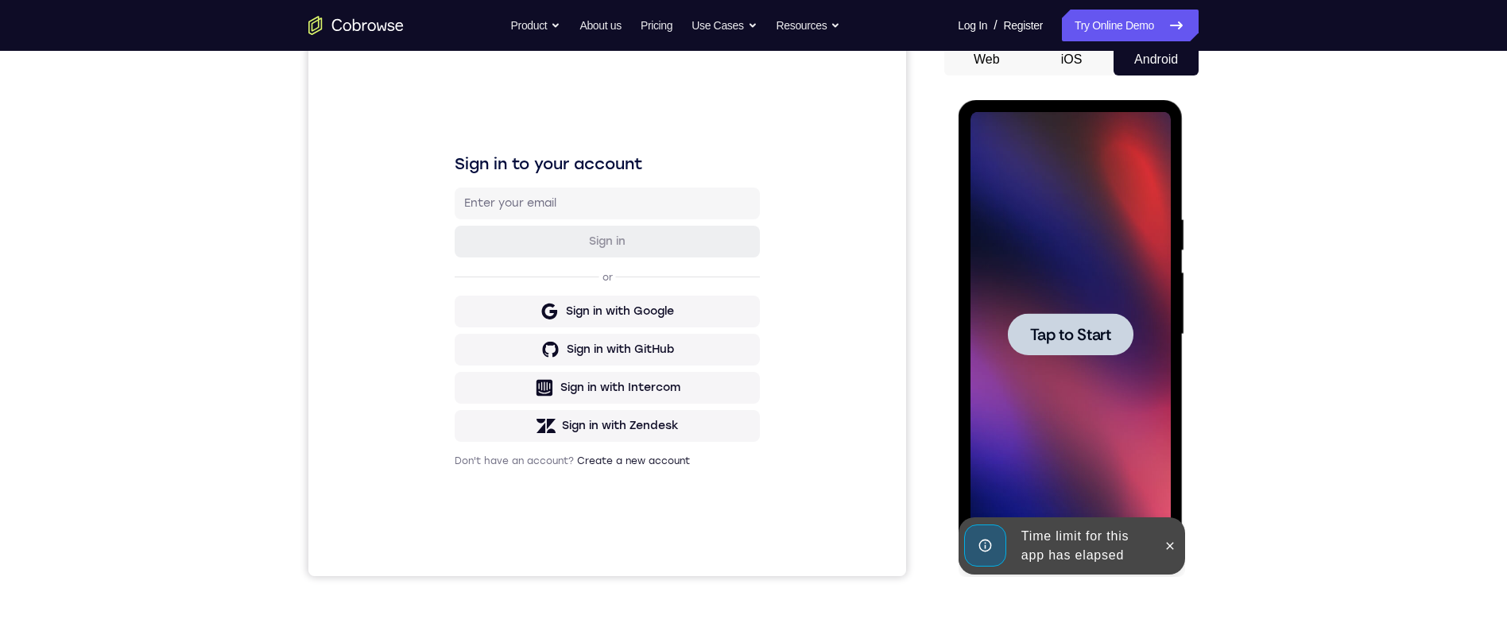
scroll to position [184, 0]
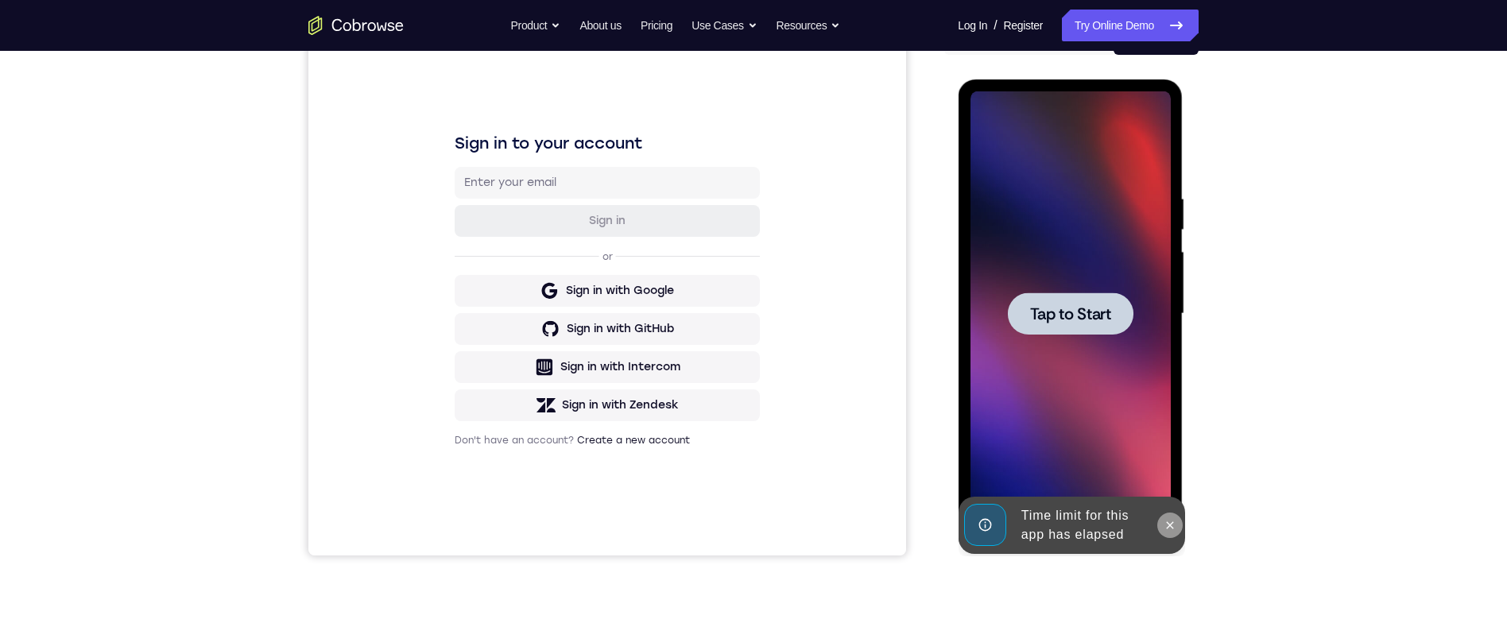
click at [1171, 524] on icon at bounding box center [1169, 525] width 13 height 13
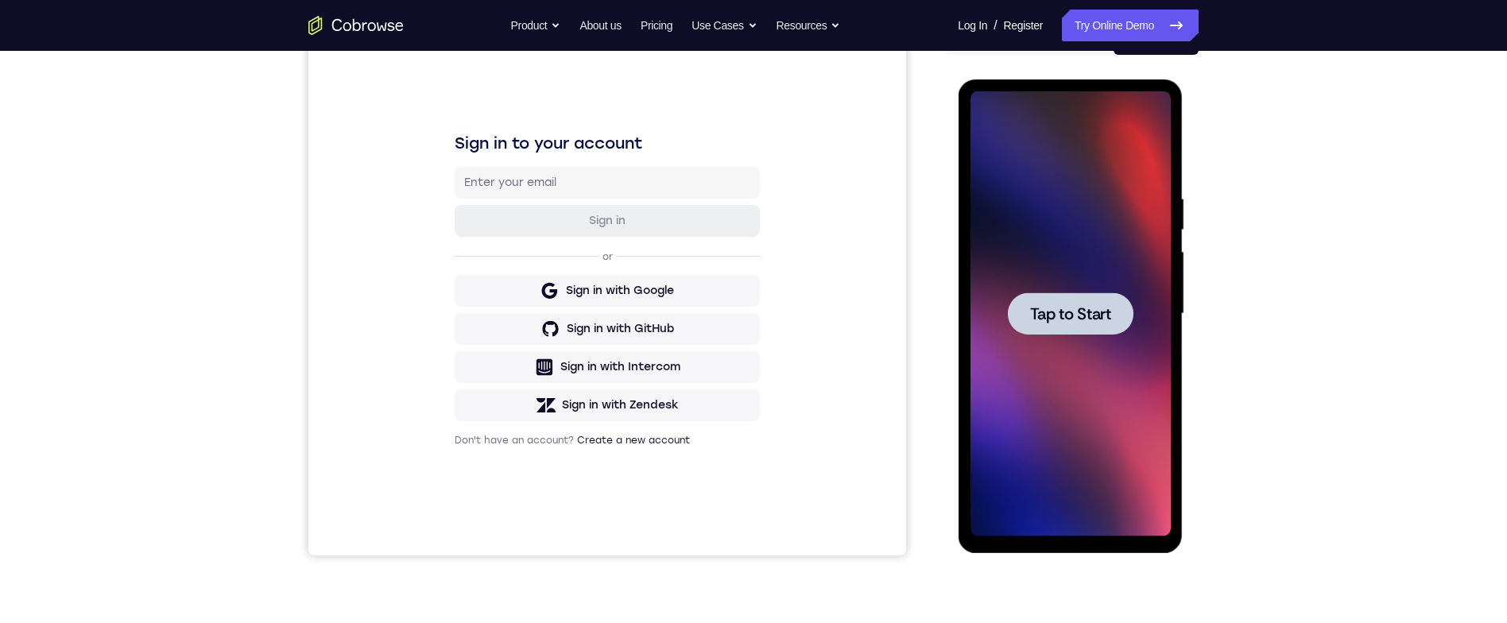
click at [1114, 324] on div at bounding box center [1070, 313] width 126 height 42
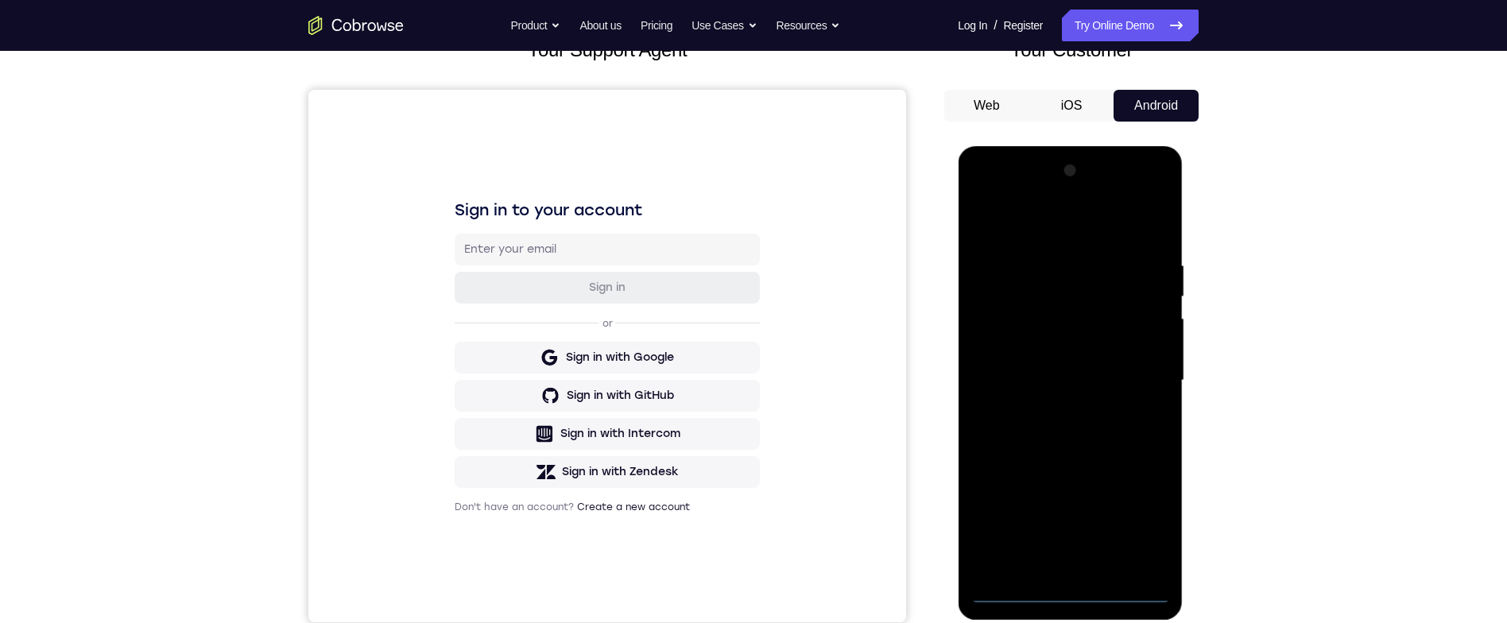
scroll to position [171, 0]
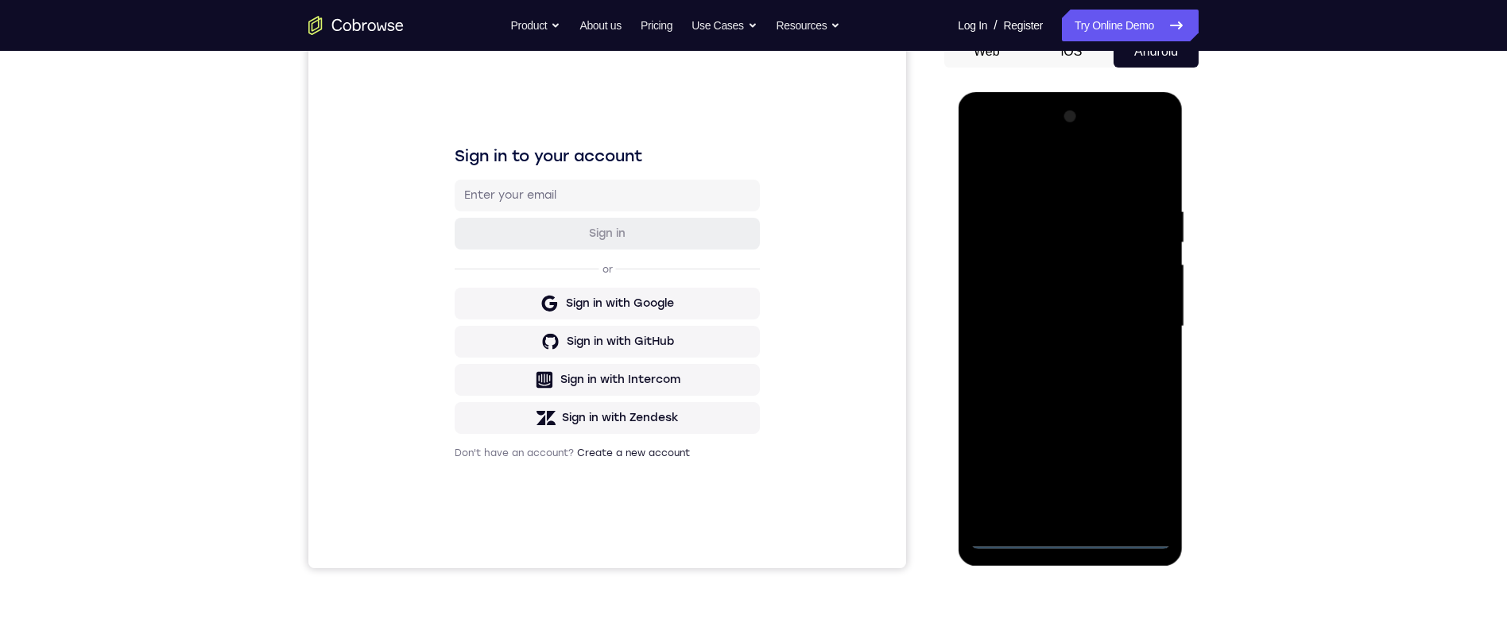
click at [1071, 523] on div at bounding box center [1069, 326] width 200 height 445
click at [1085, 533] on div at bounding box center [1069, 326] width 200 height 445
click at [1083, 533] on div at bounding box center [1069, 326] width 200 height 445
click at [1082, 536] on div at bounding box center [1069, 326] width 200 height 445
click at [1080, 527] on div at bounding box center [1069, 326] width 200 height 445
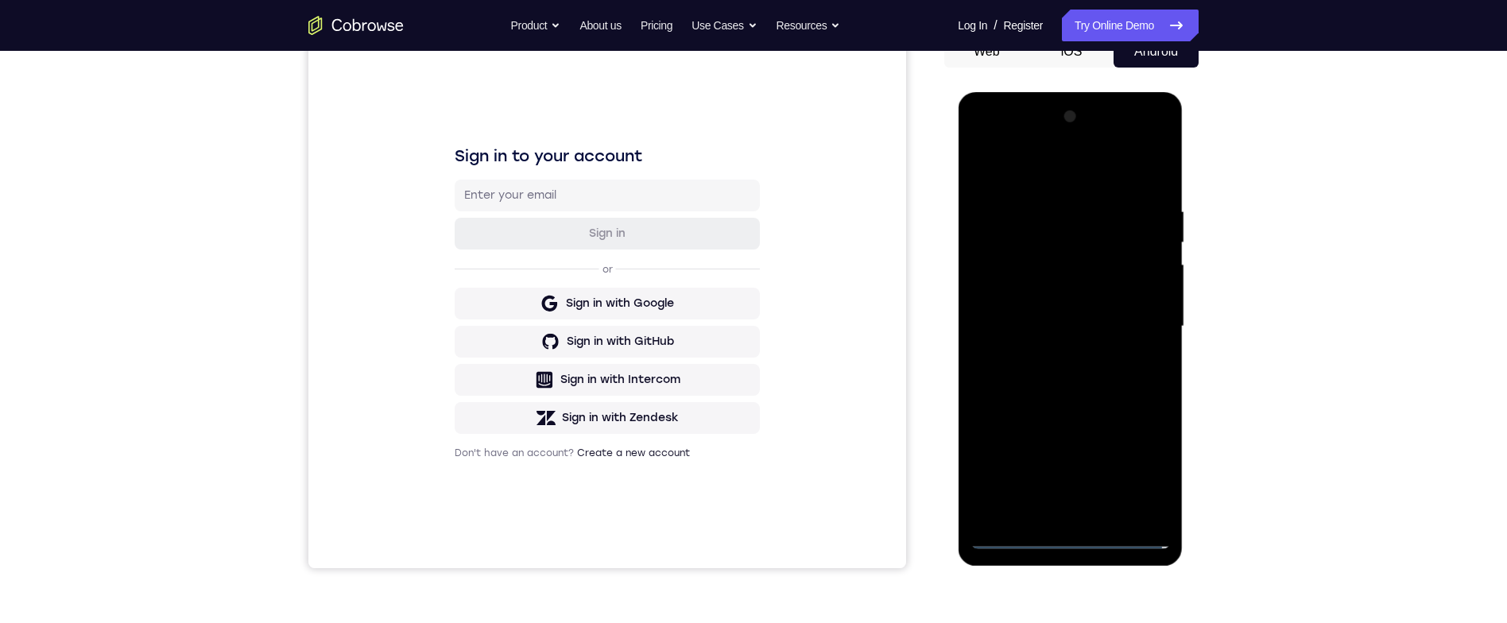
click at [1141, 459] on div at bounding box center [1069, 326] width 200 height 445
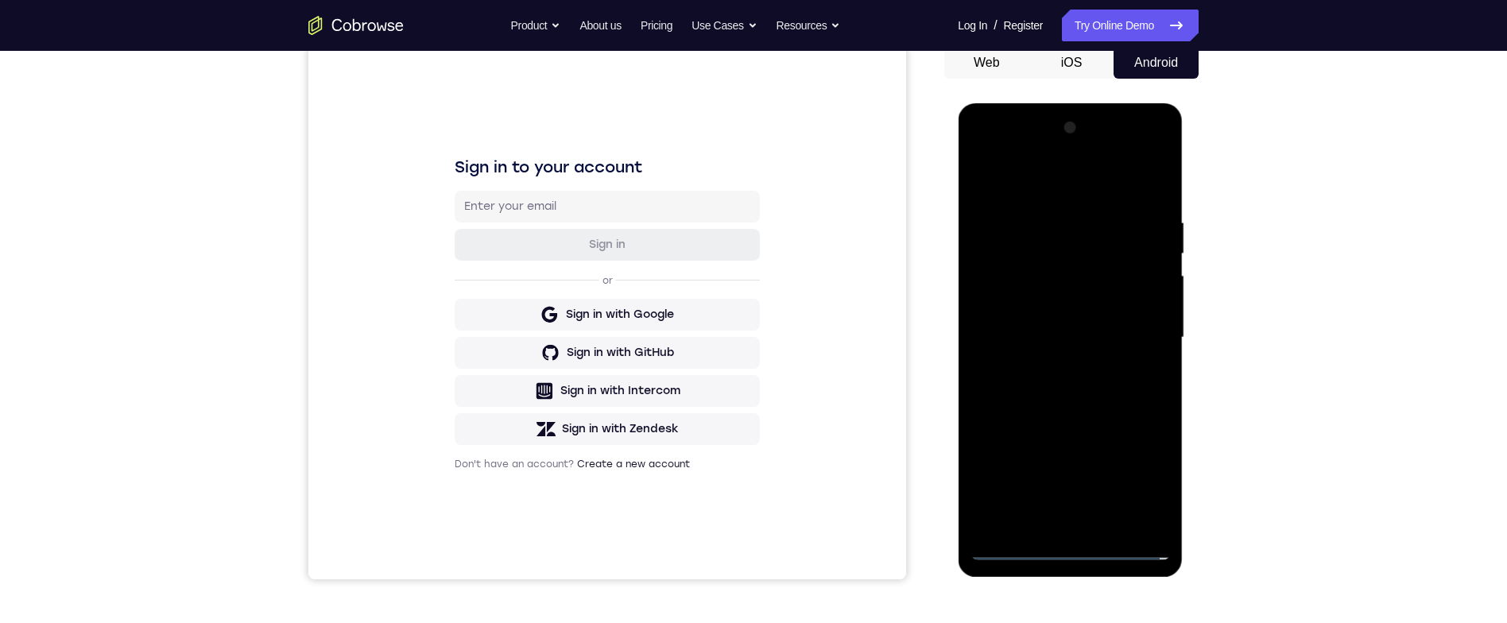
click at [1087, 177] on div at bounding box center [1069, 337] width 200 height 445
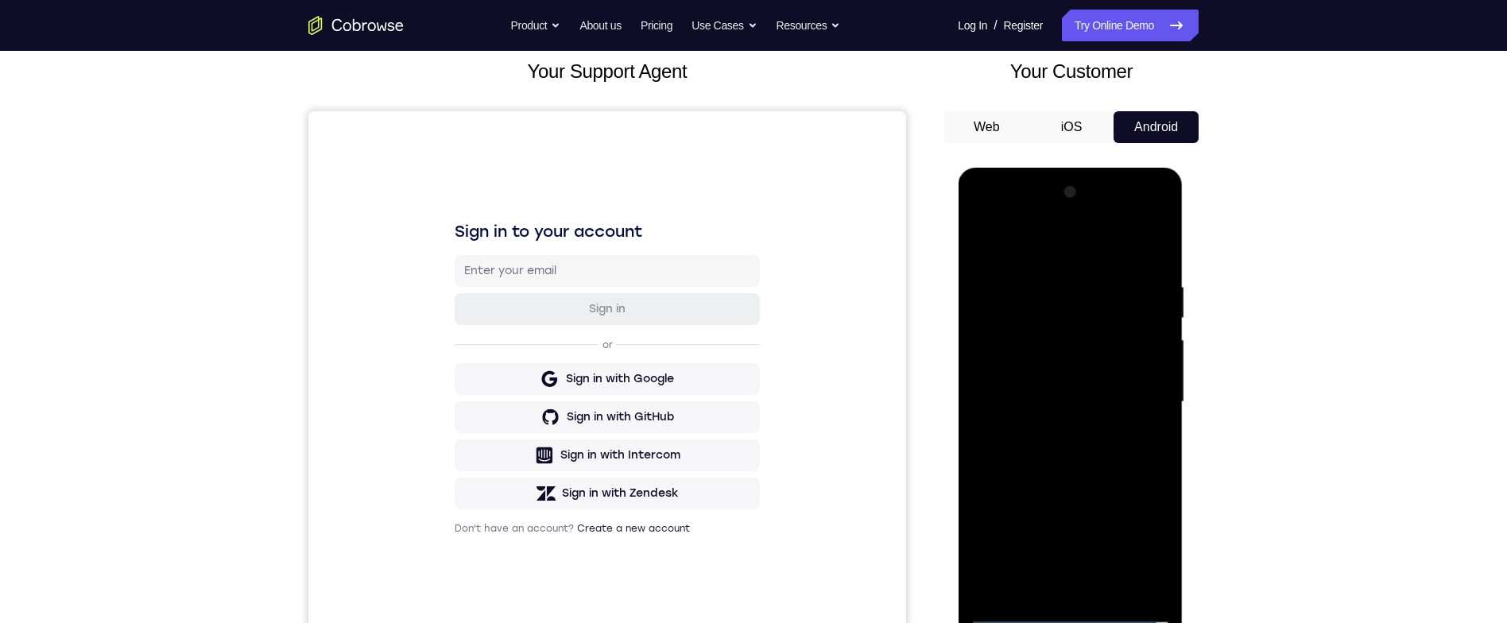
click at [1141, 391] on div at bounding box center [1069, 402] width 200 height 445
click at [1057, 430] on div at bounding box center [1069, 402] width 200 height 445
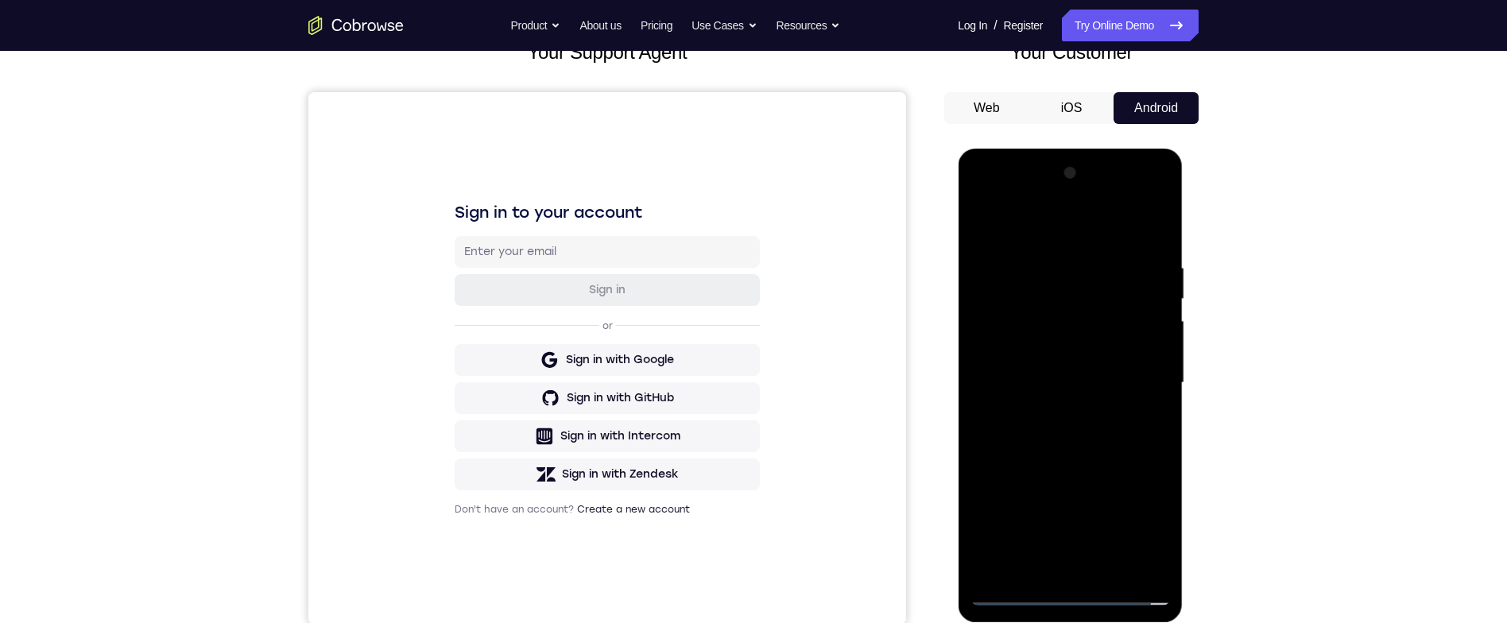
scroll to position [118, 0]
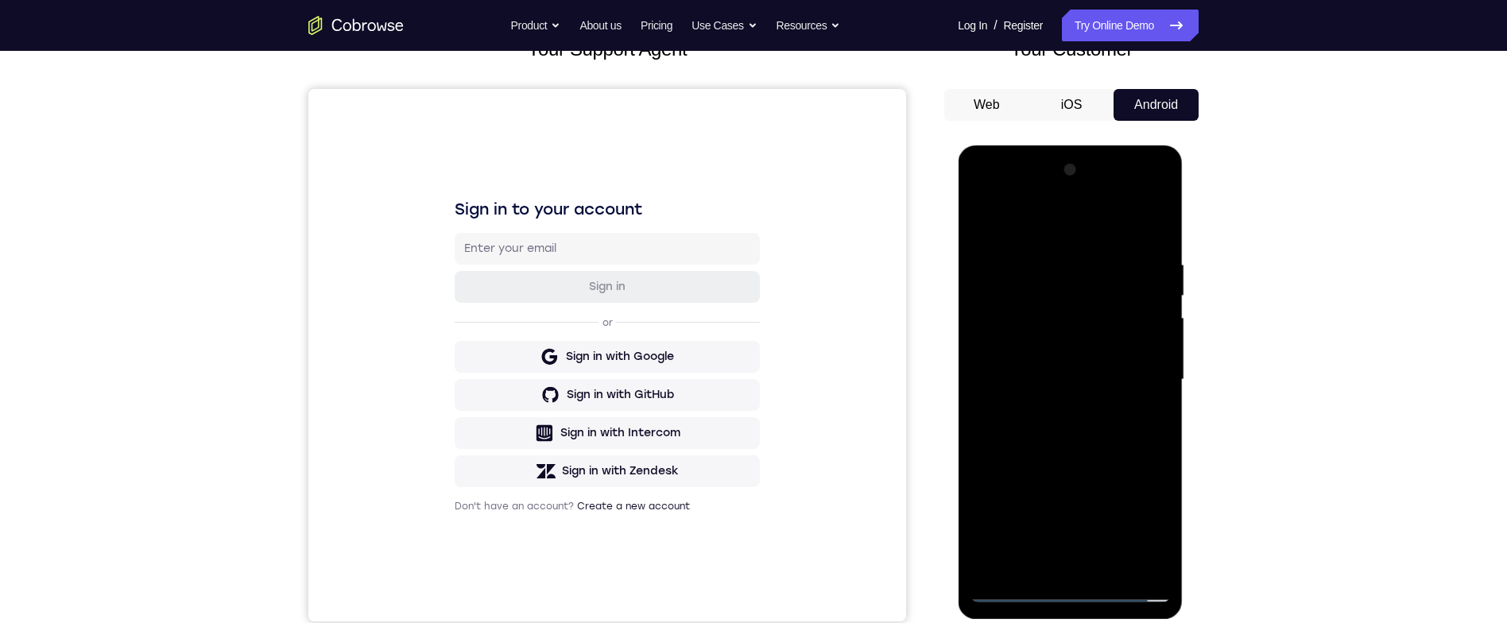
click at [1128, 360] on div at bounding box center [1069, 379] width 200 height 445
click at [1157, 529] on div at bounding box center [1069, 379] width 200 height 445
click at [1111, 345] on div at bounding box center [1069, 379] width 200 height 445
click at [1128, 377] on div at bounding box center [1069, 379] width 200 height 445
click at [1125, 423] on div at bounding box center [1069, 379] width 200 height 445
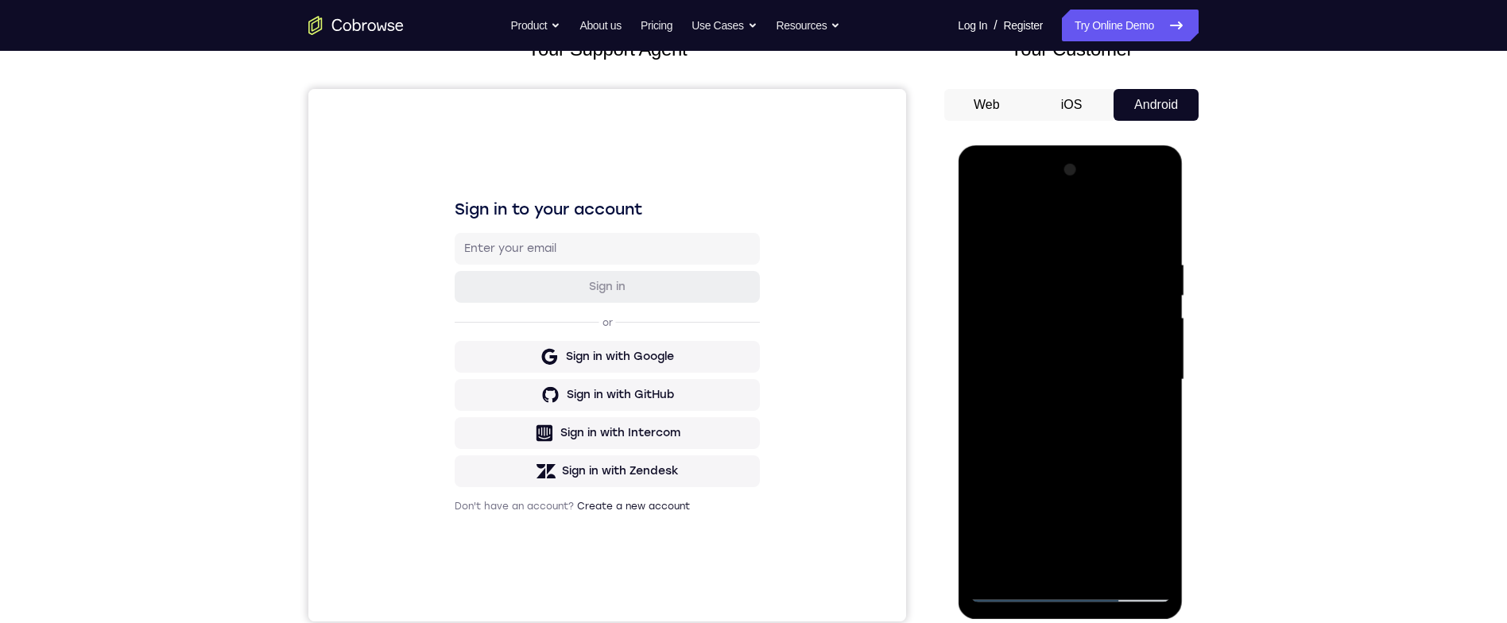
click at [1121, 414] on div at bounding box center [1069, 379] width 200 height 445
click at [1128, 430] on div at bounding box center [1069, 379] width 200 height 445
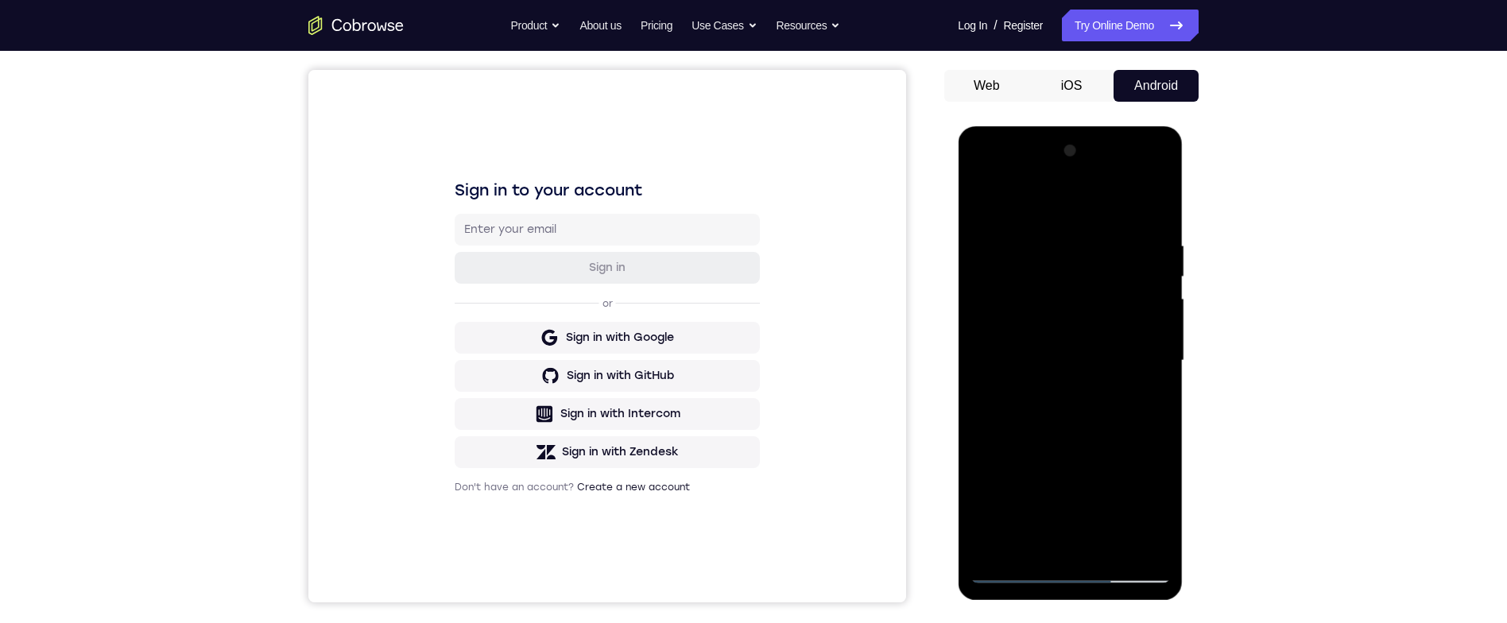
click at [1159, 222] on div at bounding box center [1069, 360] width 200 height 445
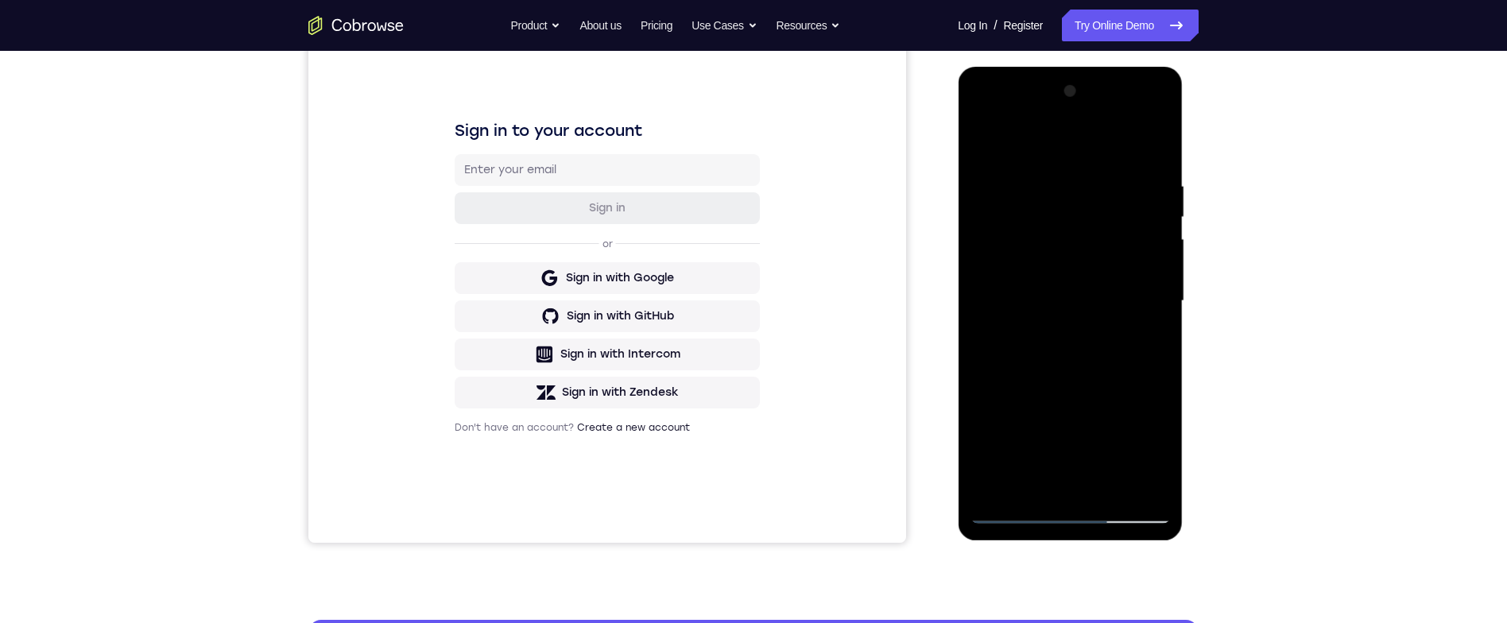
scroll to position [106, 0]
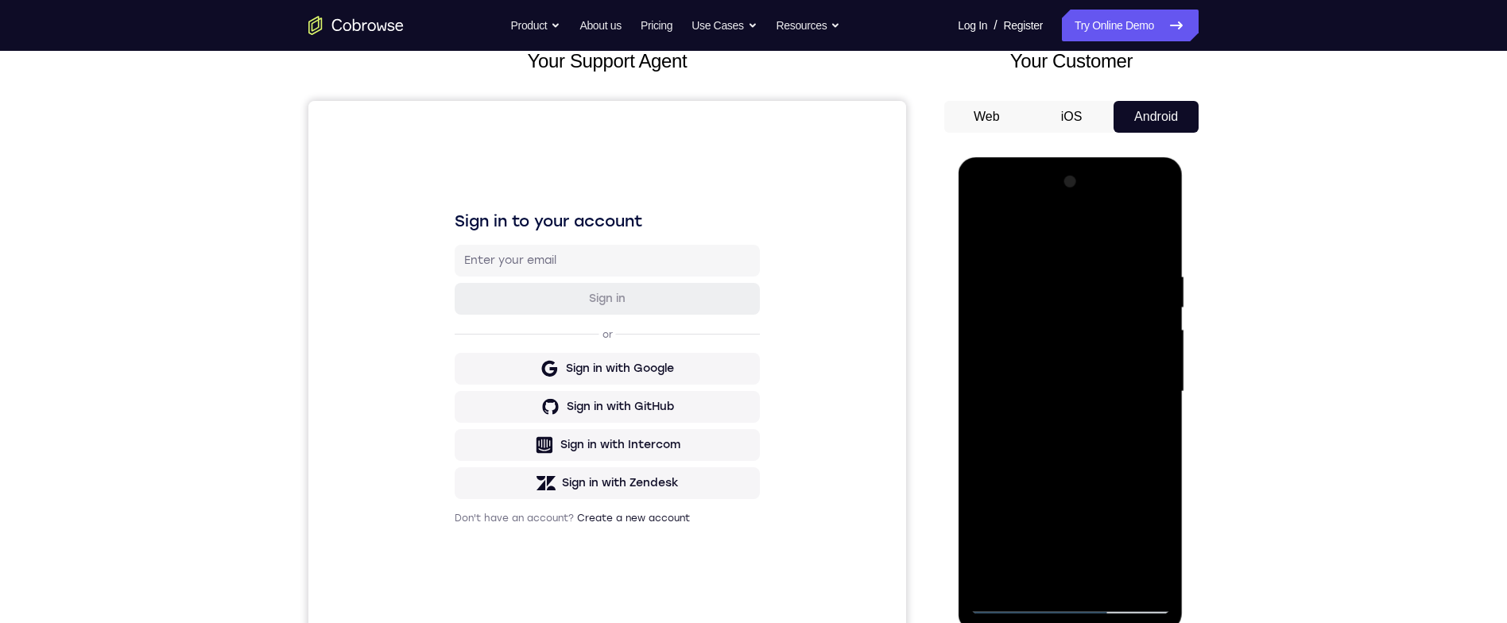
click at [1062, 264] on div at bounding box center [1069, 391] width 200 height 445
click at [1153, 237] on div at bounding box center [1069, 391] width 200 height 445
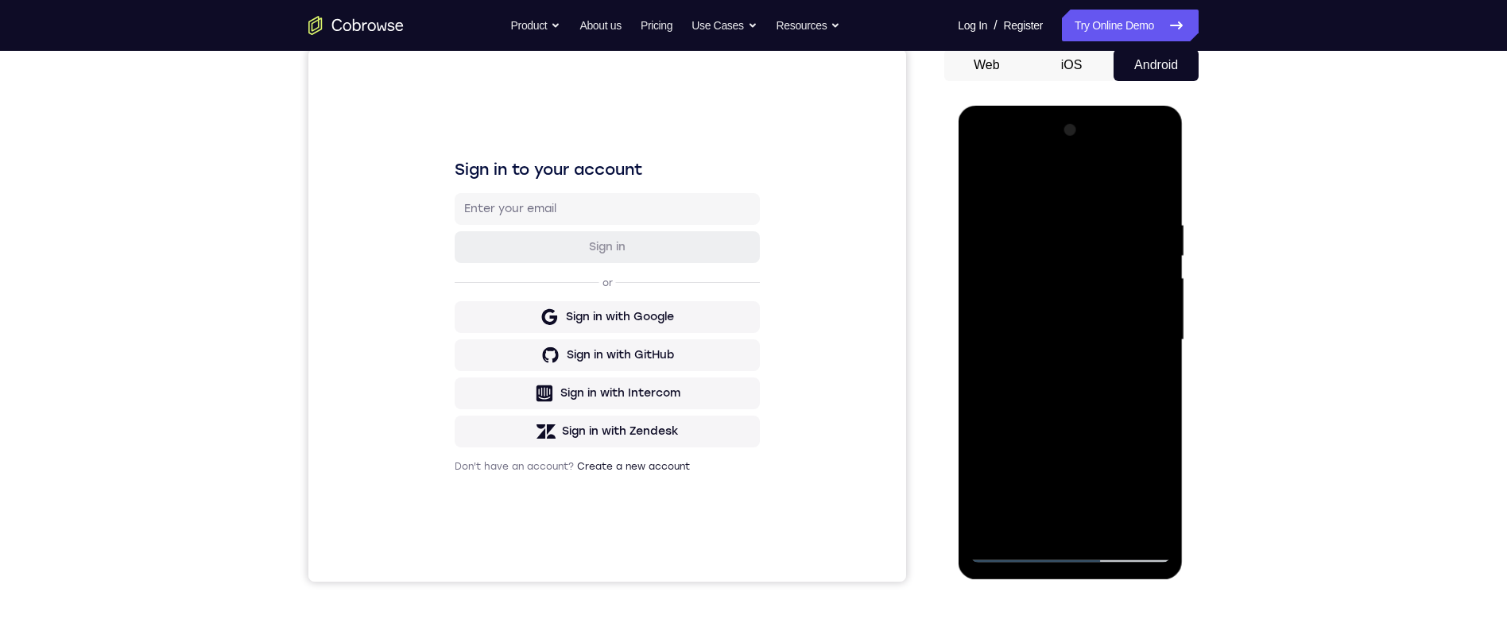
click at [1148, 521] on div at bounding box center [1069, 340] width 200 height 445
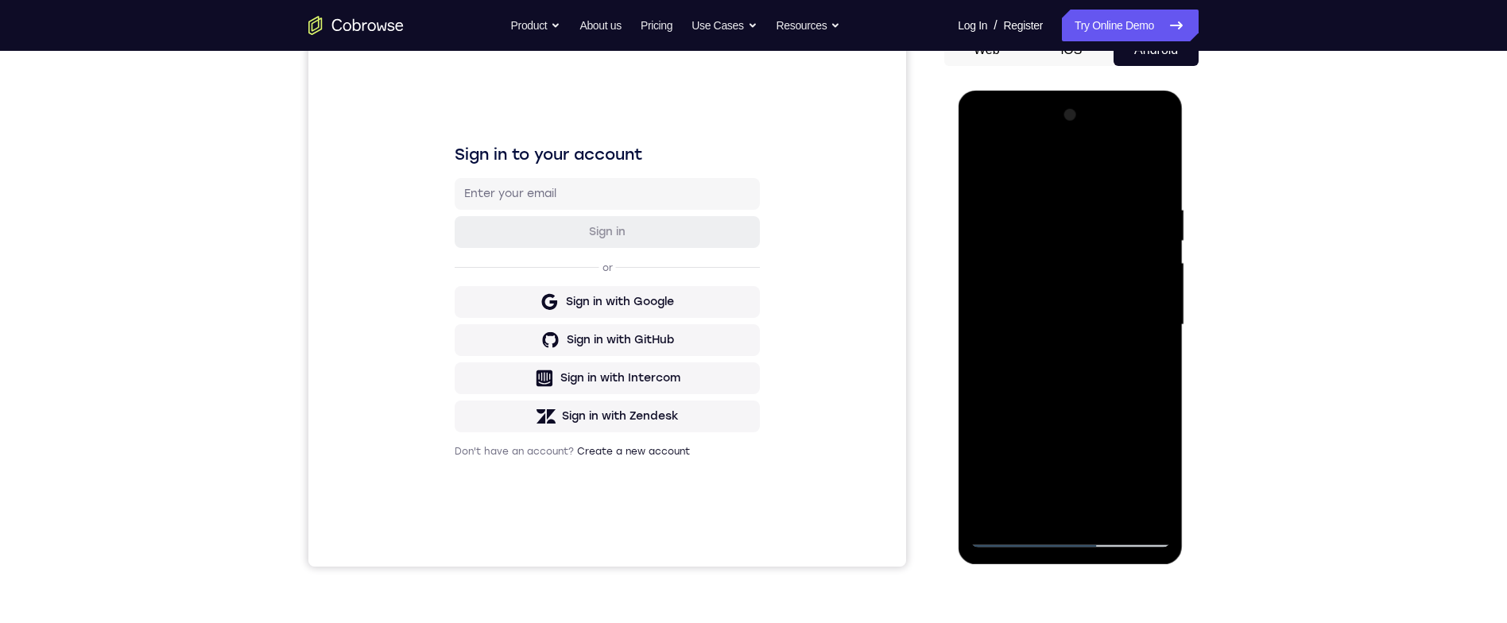
click at [1005, 509] on div at bounding box center [1069, 325] width 200 height 445
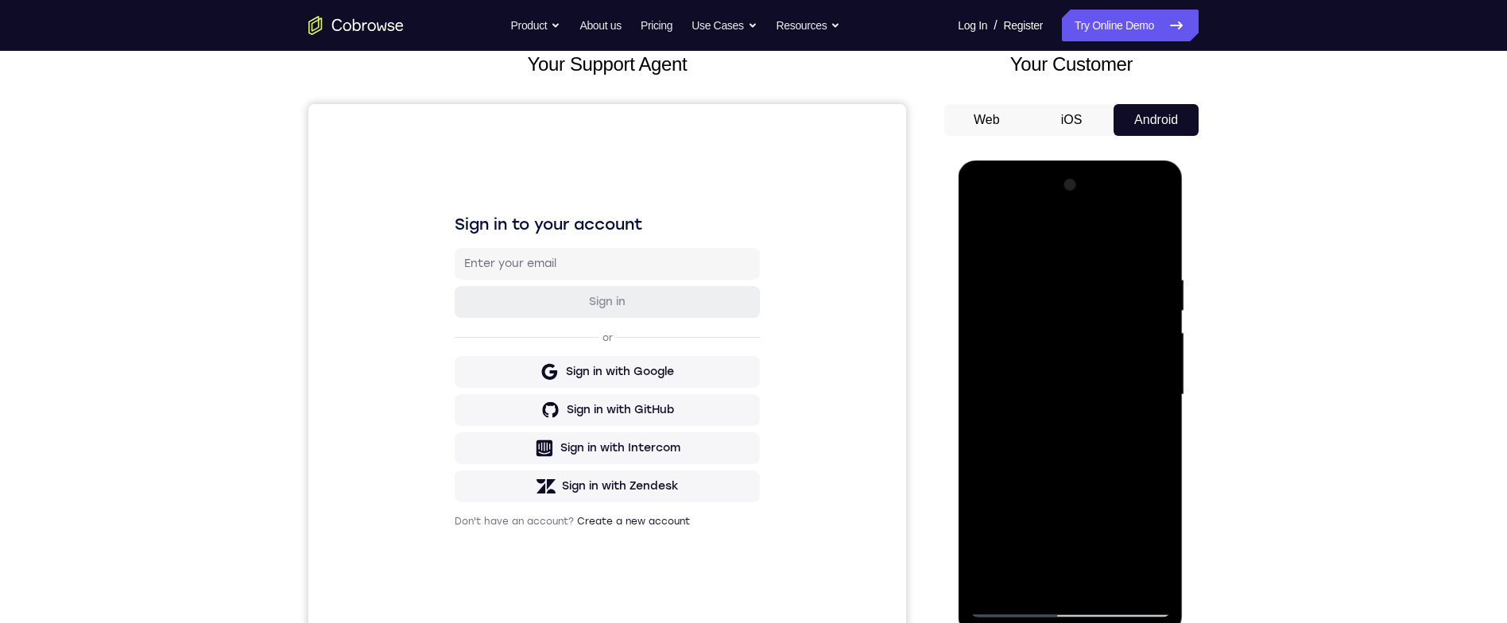
scroll to position [151, 0]
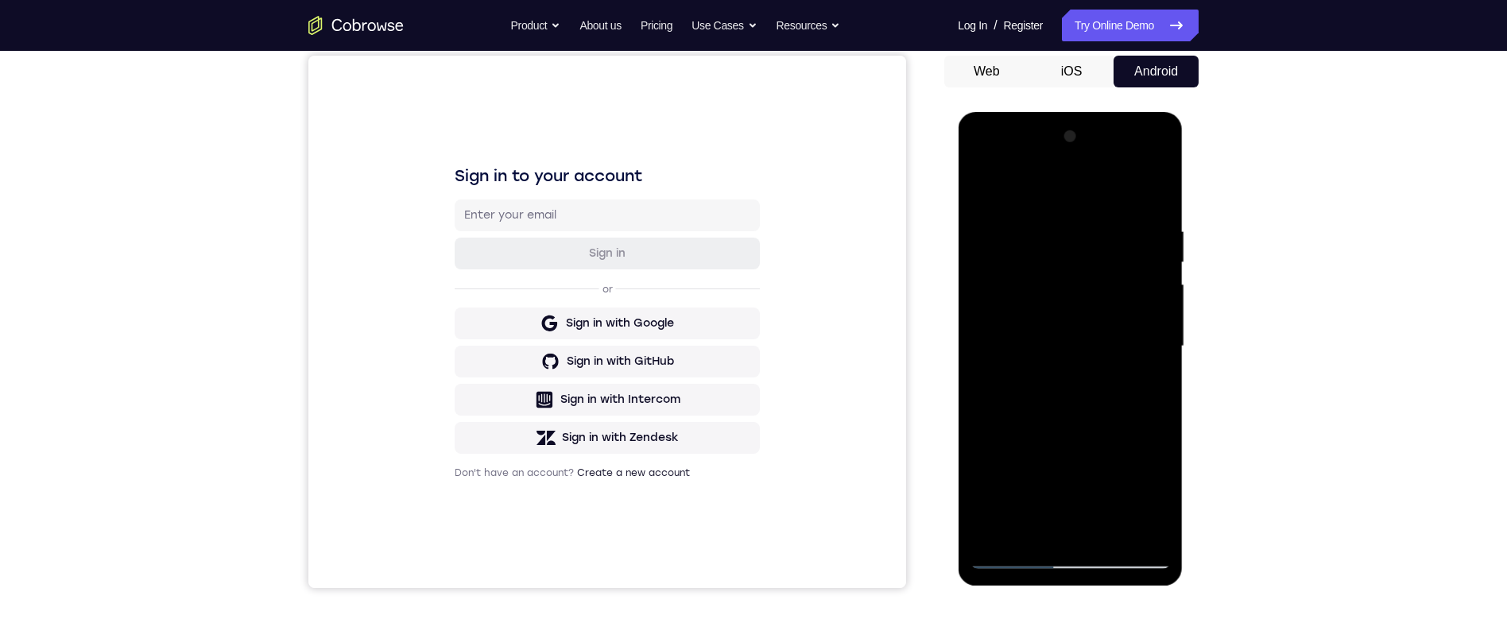
click at [995, 524] on div at bounding box center [1069, 346] width 200 height 445
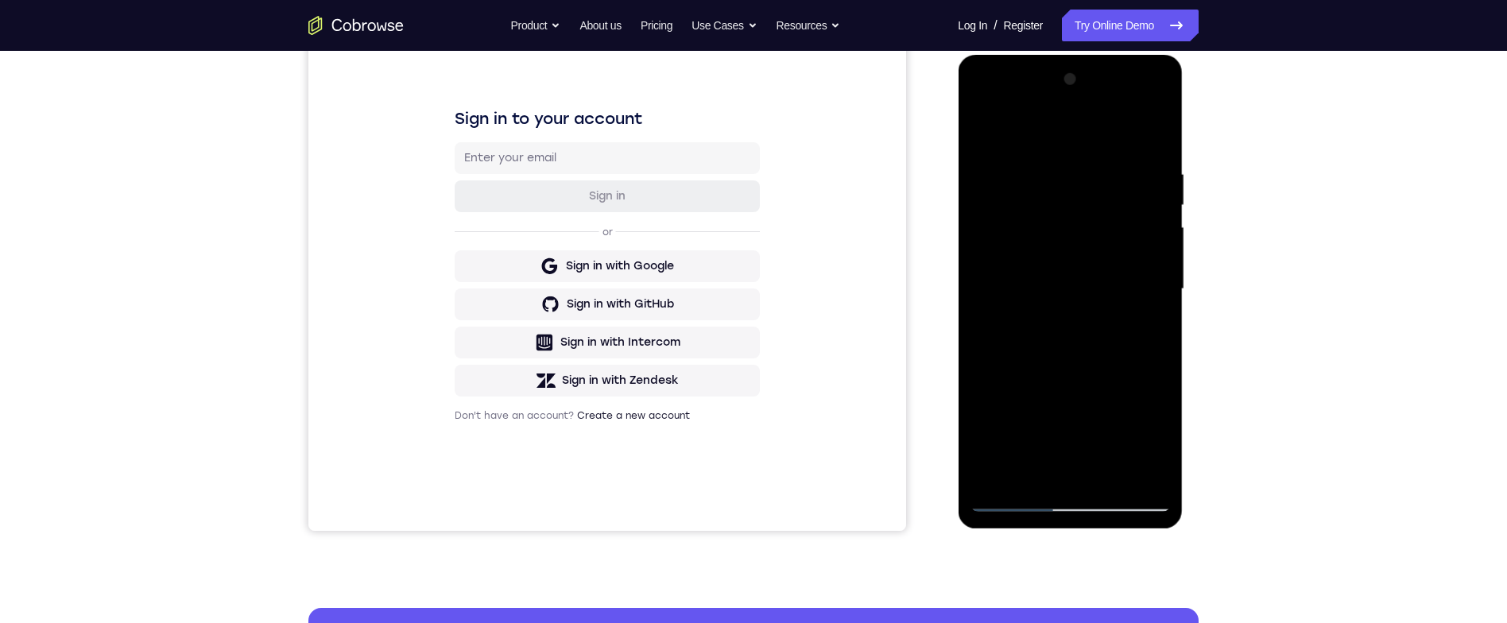
click at [1217, 437] on div "Your Support Agent Your Customer Web iOS Android Next Steps We’d be happy to gi…" at bounding box center [753, 367] width 1017 height 1048
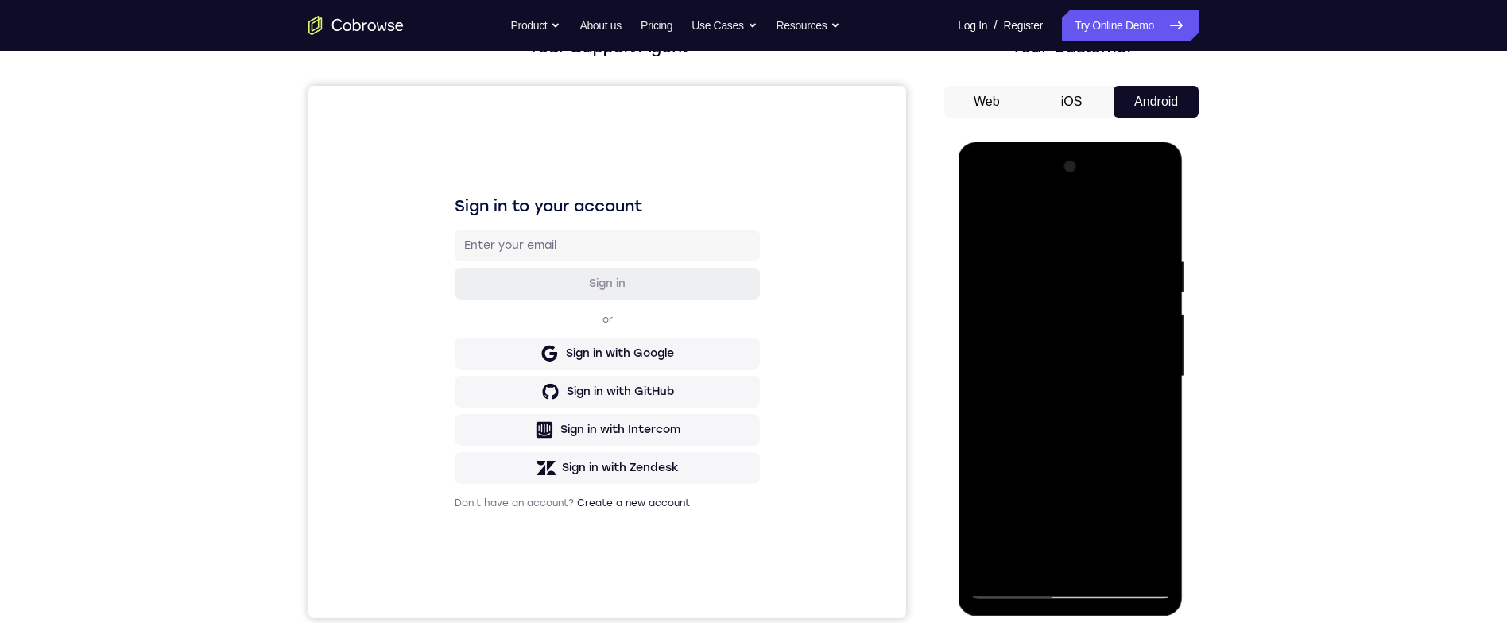
scroll to position [103, 0]
